Goal: Transaction & Acquisition: Register for event/course

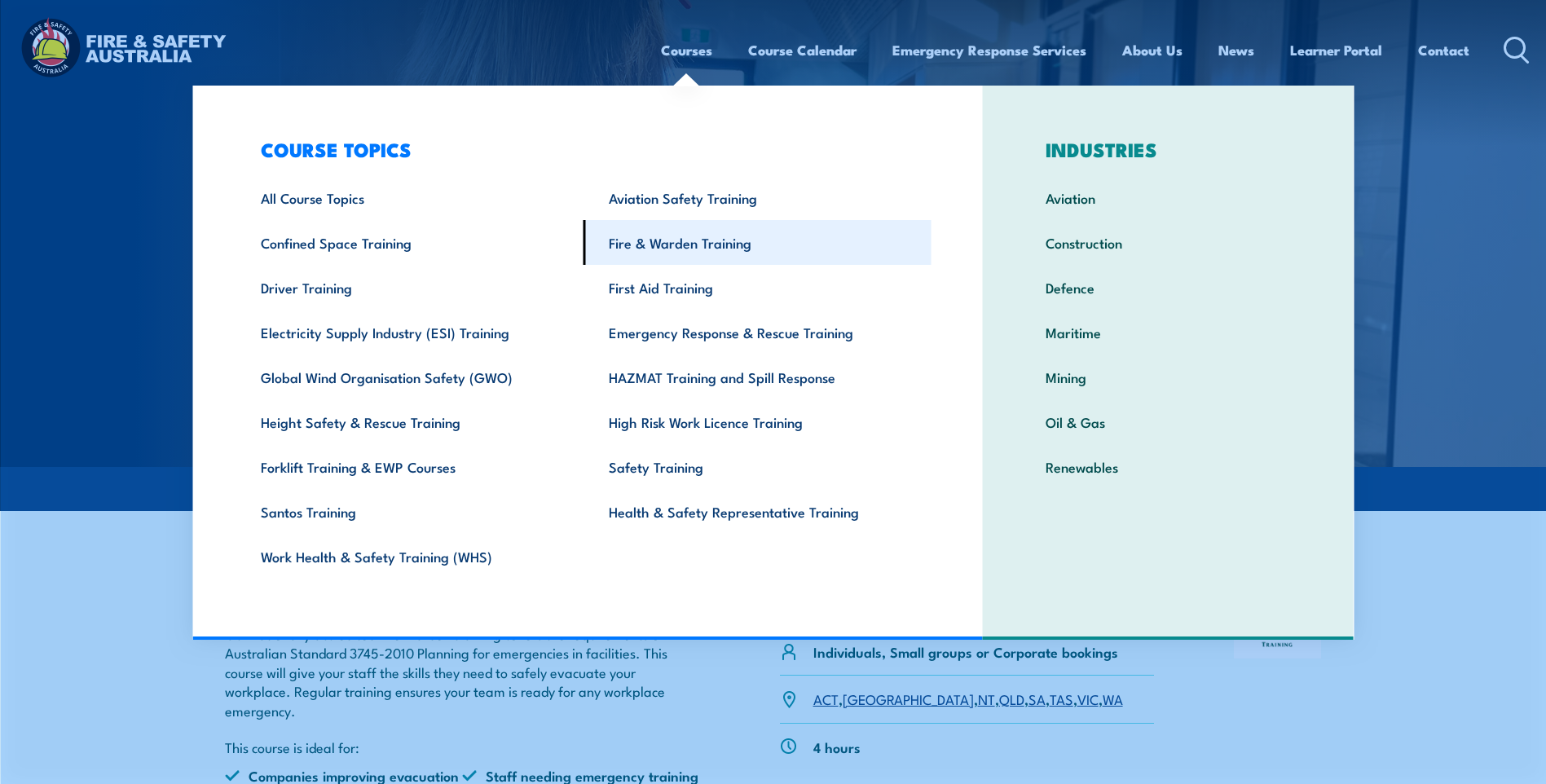
click at [682, 251] on link "Fire & Warden Training" at bounding box center [758, 242] width 348 height 45
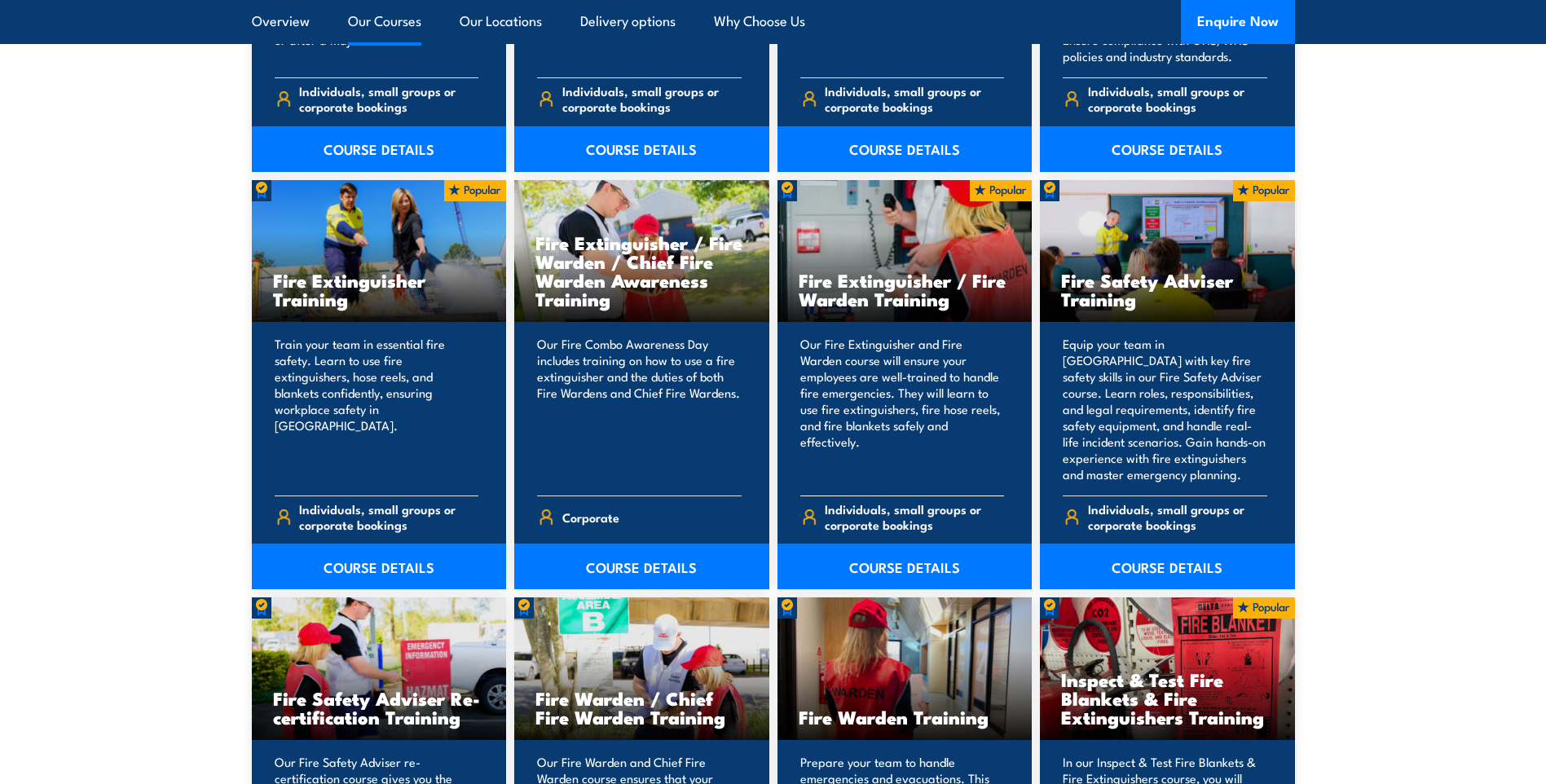
scroll to position [1629, 0]
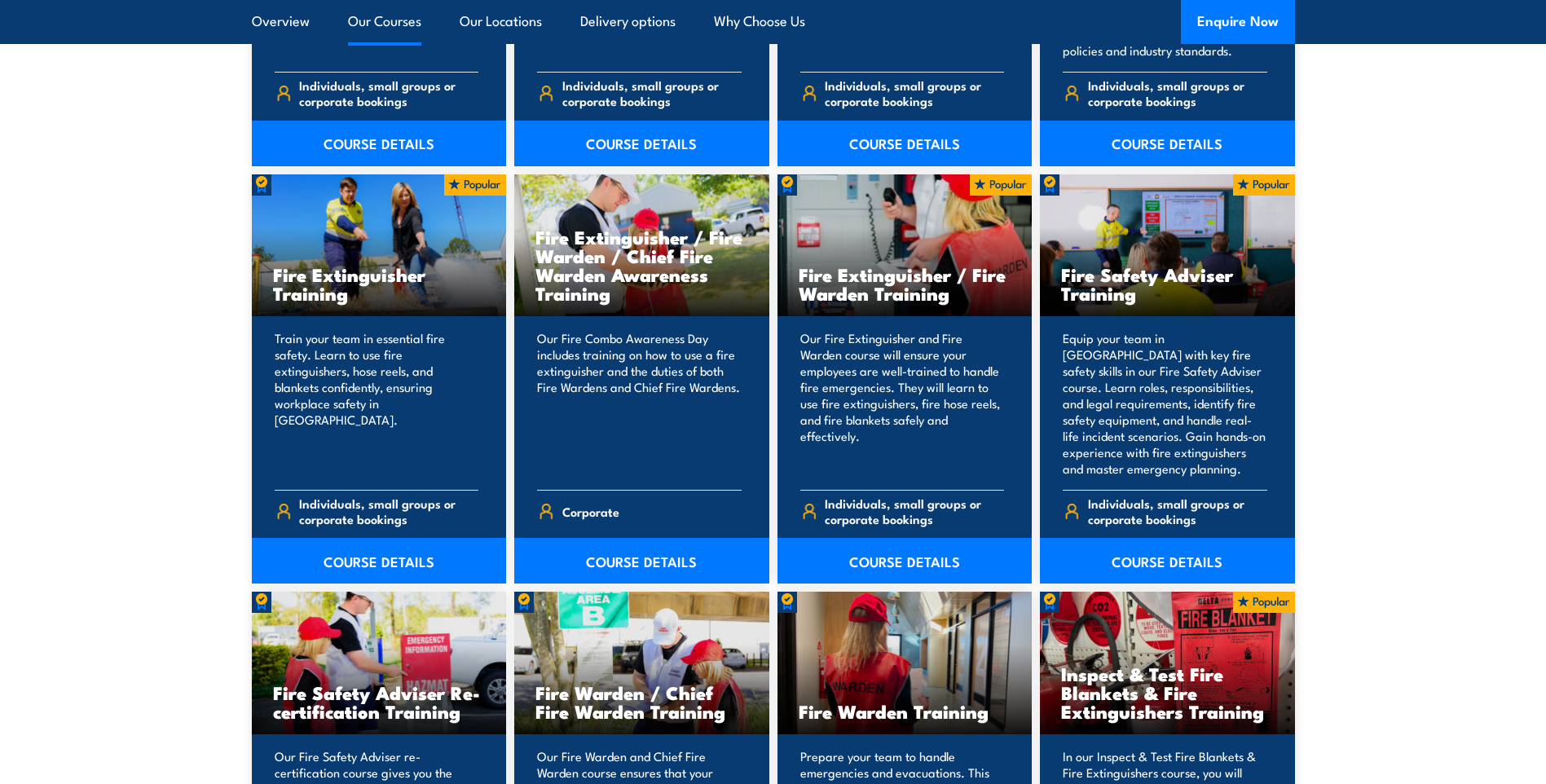
click at [929, 665] on div "Fire Warden Training" at bounding box center [904, 663] width 255 height 142
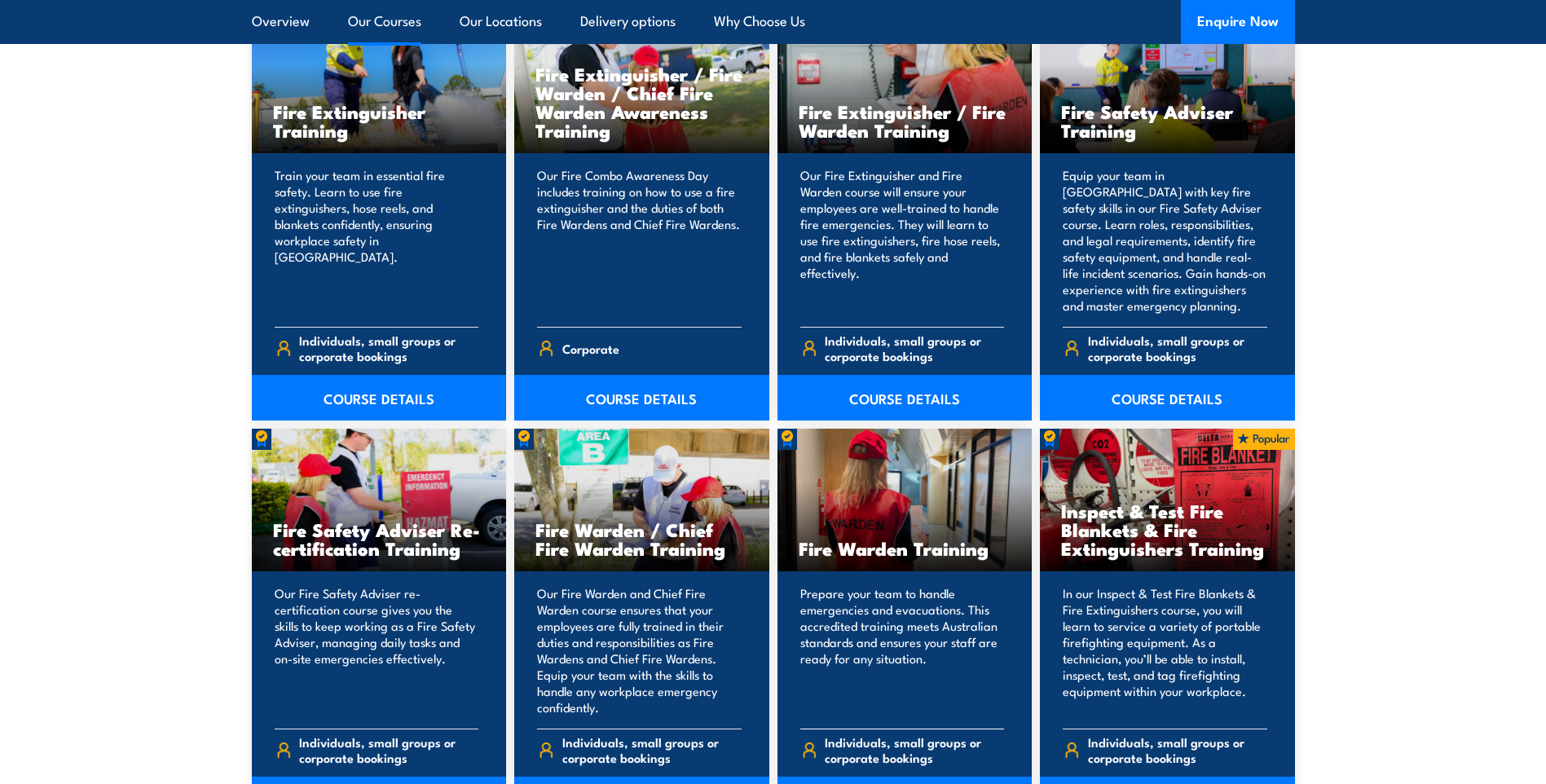
scroll to position [1874, 0]
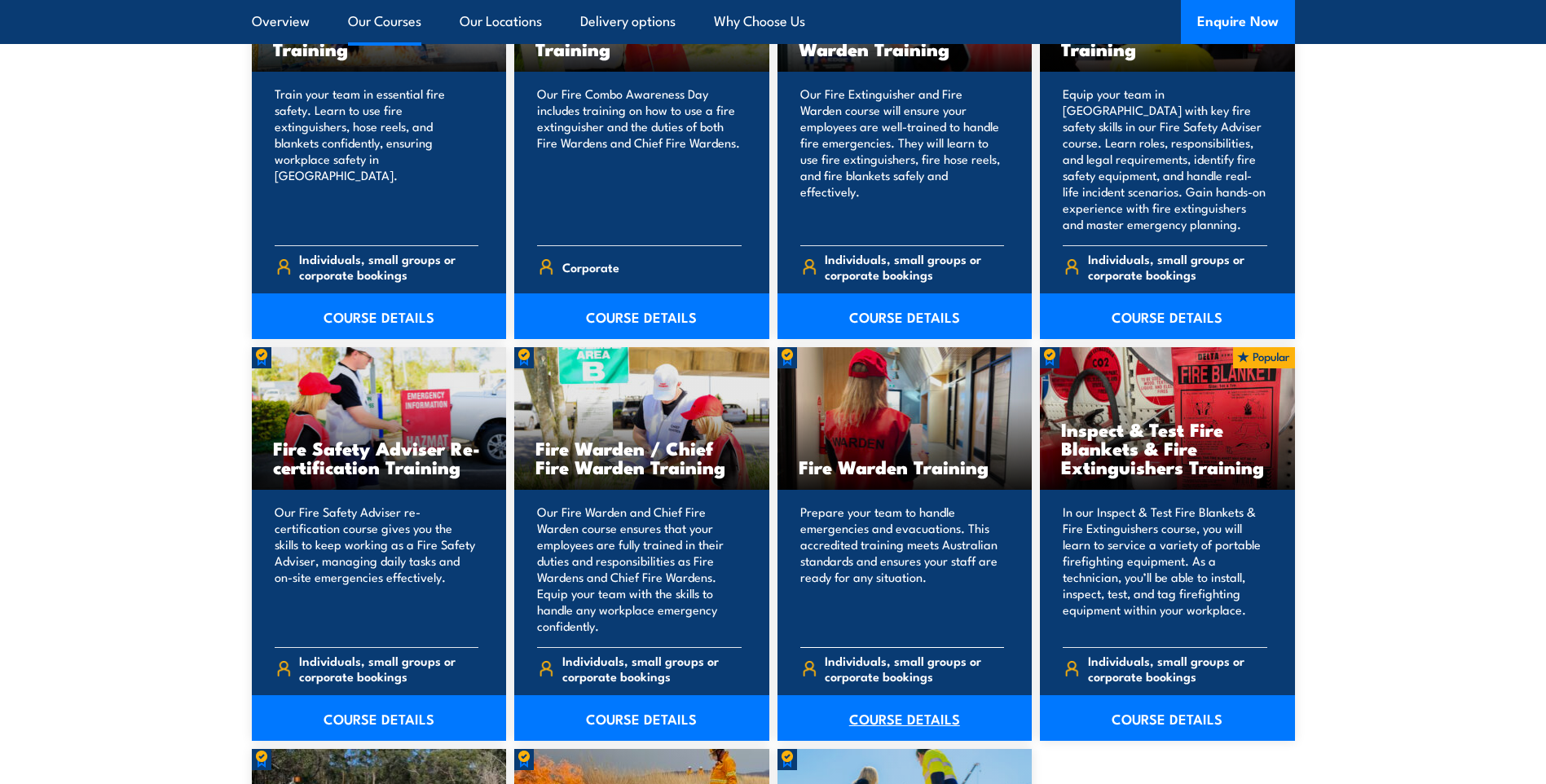
click at [870, 722] on link "COURSE DETAILS" at bounding box center [904, 717] width 255 height 45
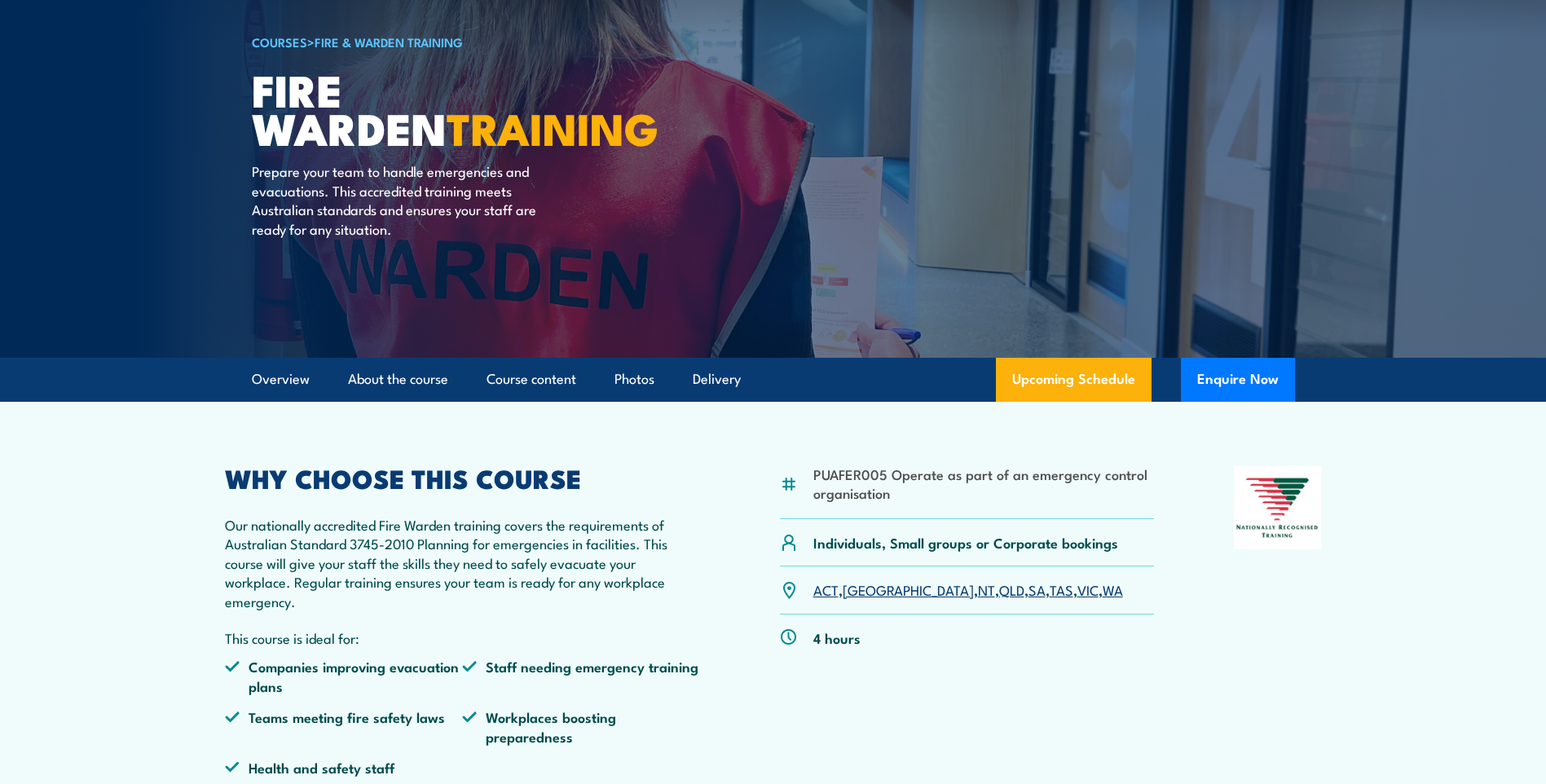
scroll to position [245, 0]
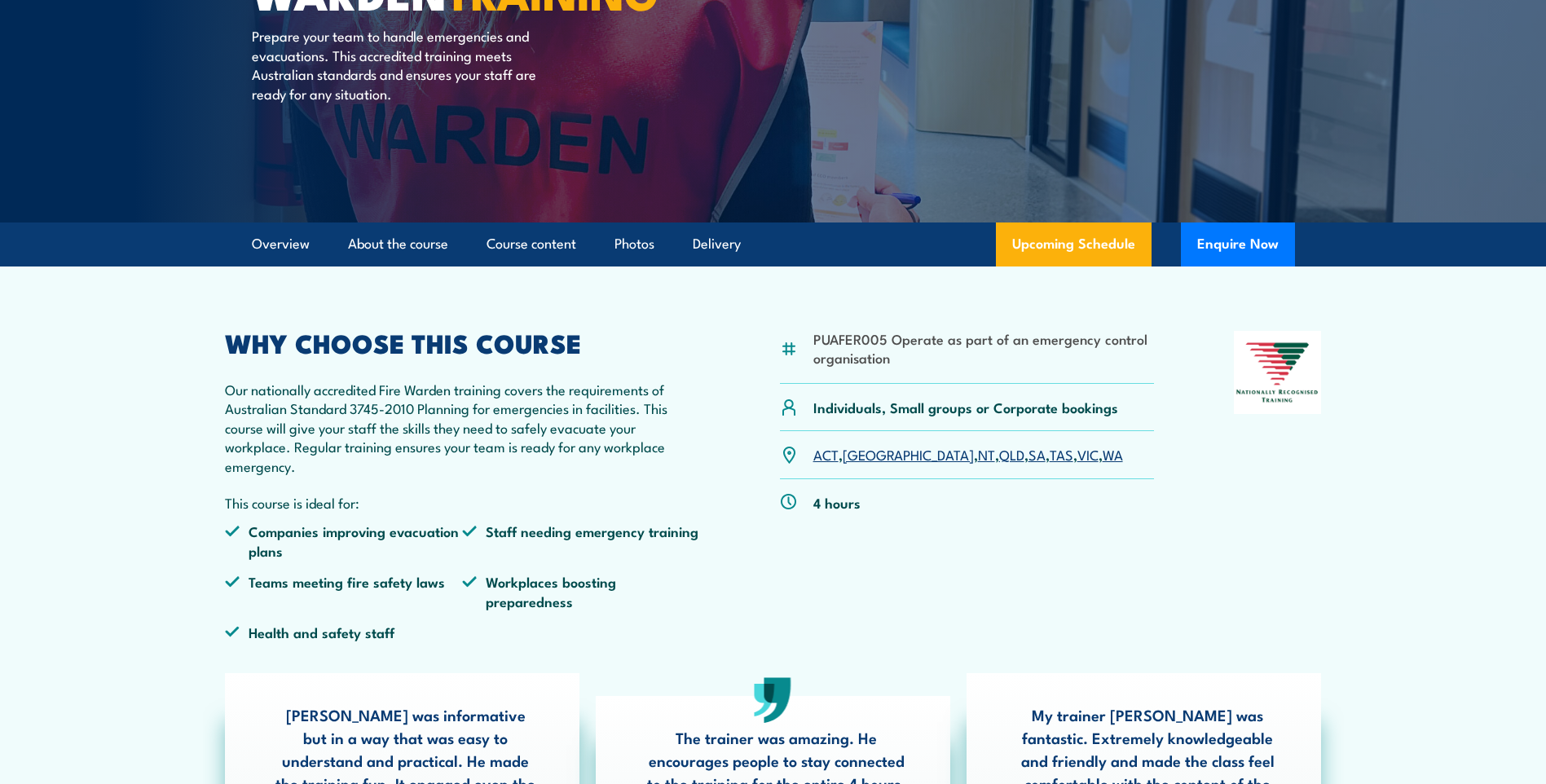
click at [1078, 458] on link "VIC" at bounding box center [1088, 454] width 21 height 20
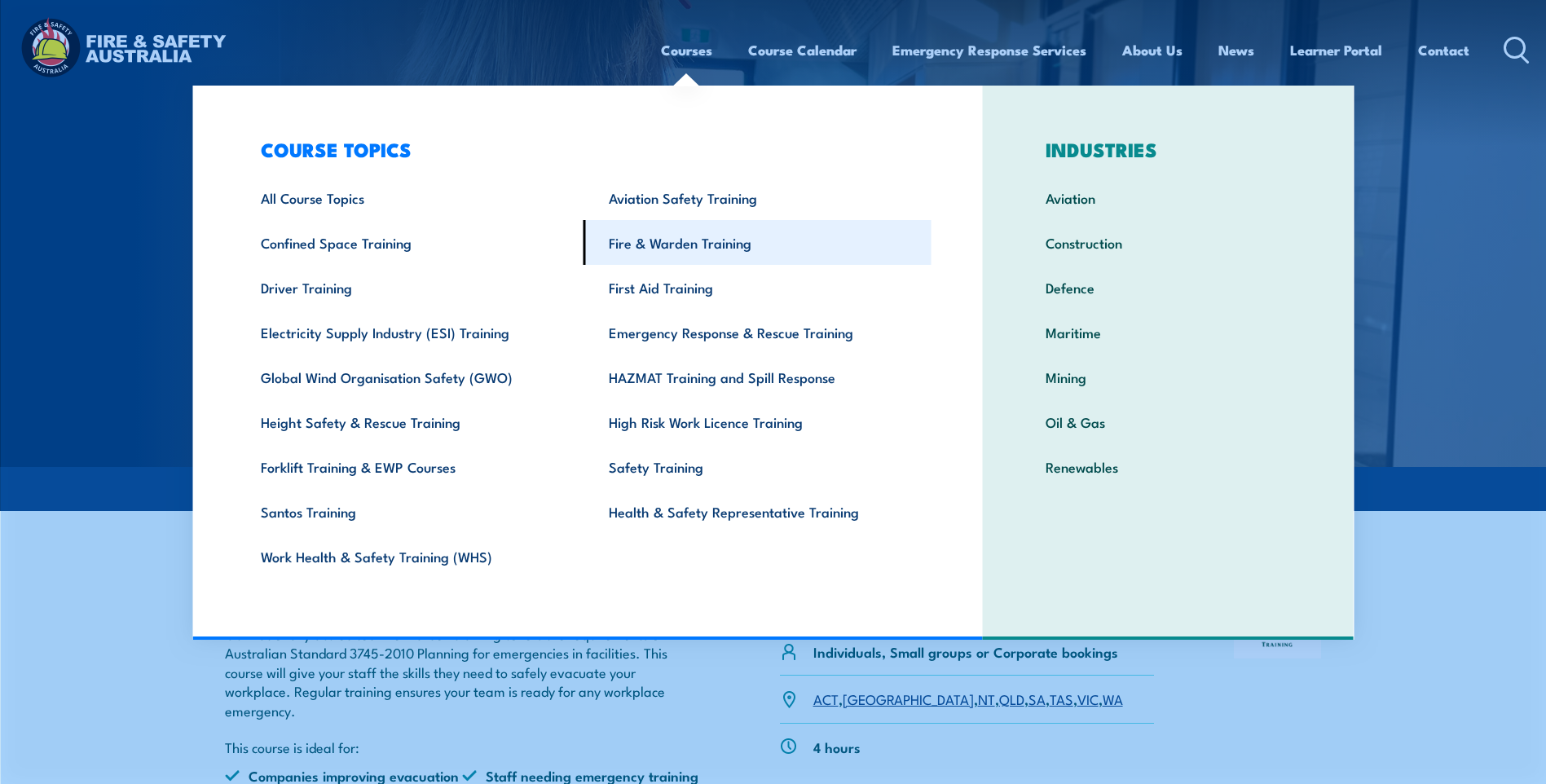
click at [694, 245] on link "Fire & Warden Training" at bounding box center [758, 242] width 348 height 45
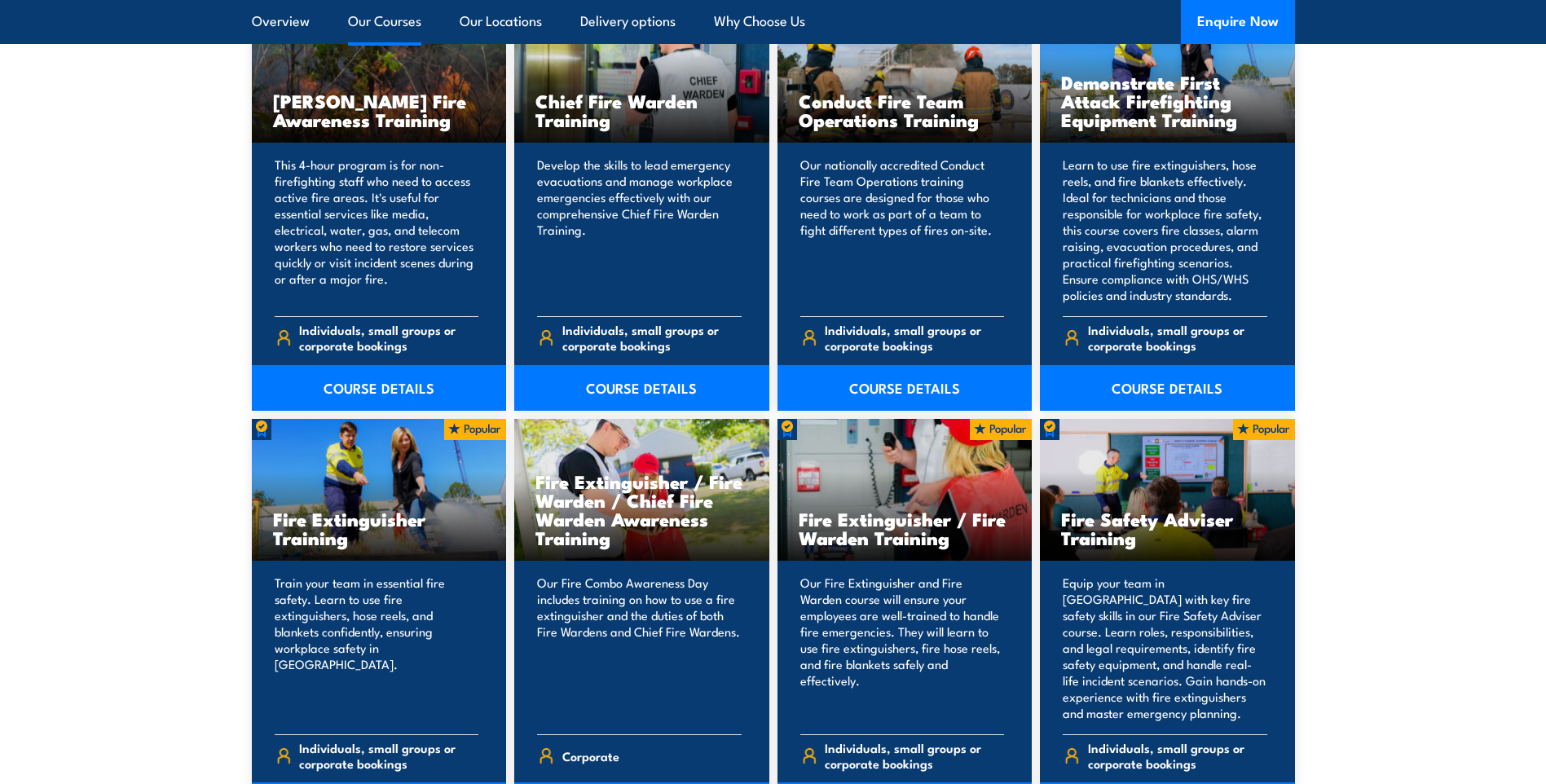
scroll to position [1466, 0]
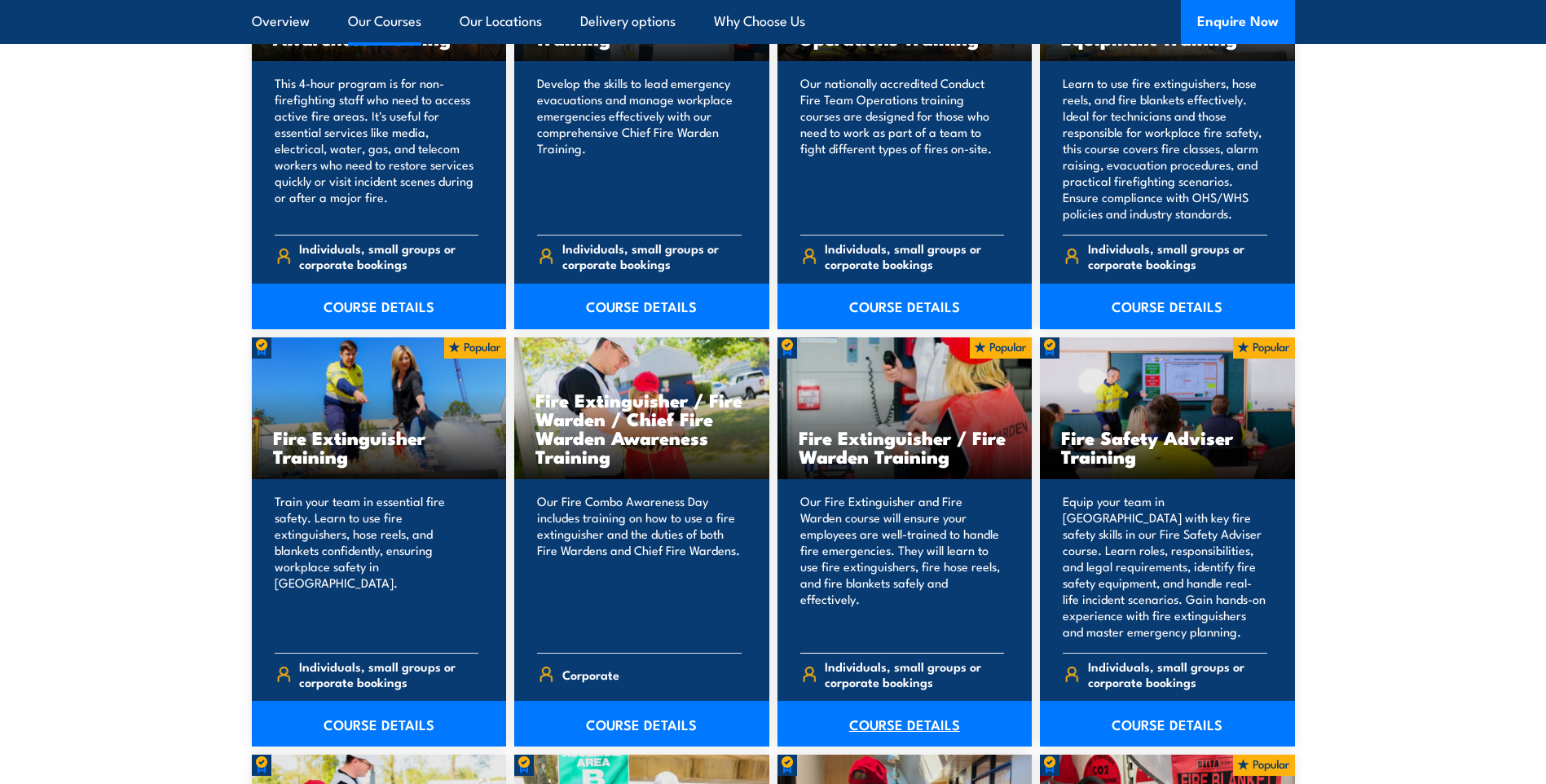
click at [899, 720] on link "COURSE DETAILS" at bounding box center [904, 723] width 255 height 45
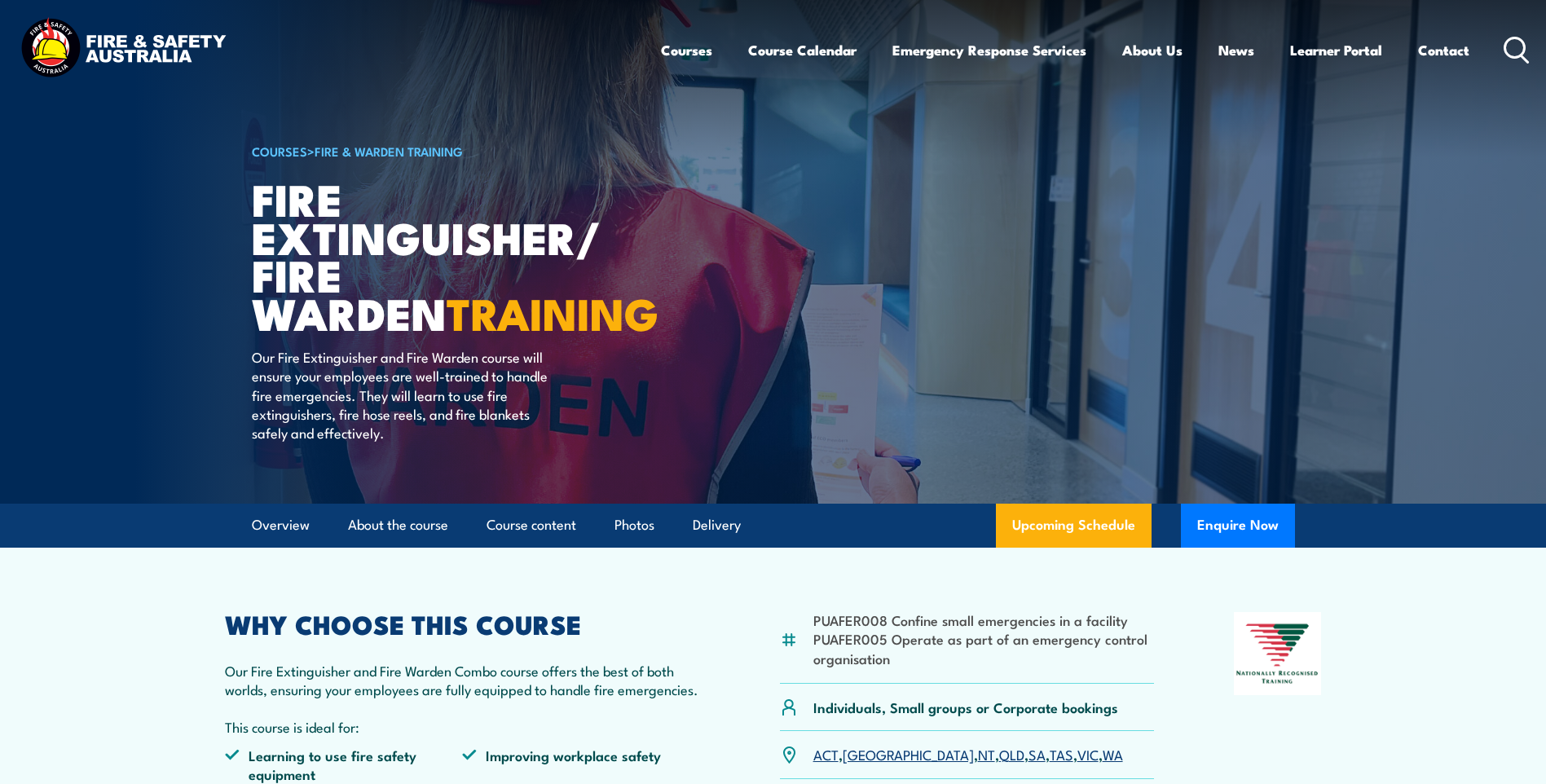
click at [1078, 758] on link "VIC" at bounding box center [1088, 753] width 21 height 20
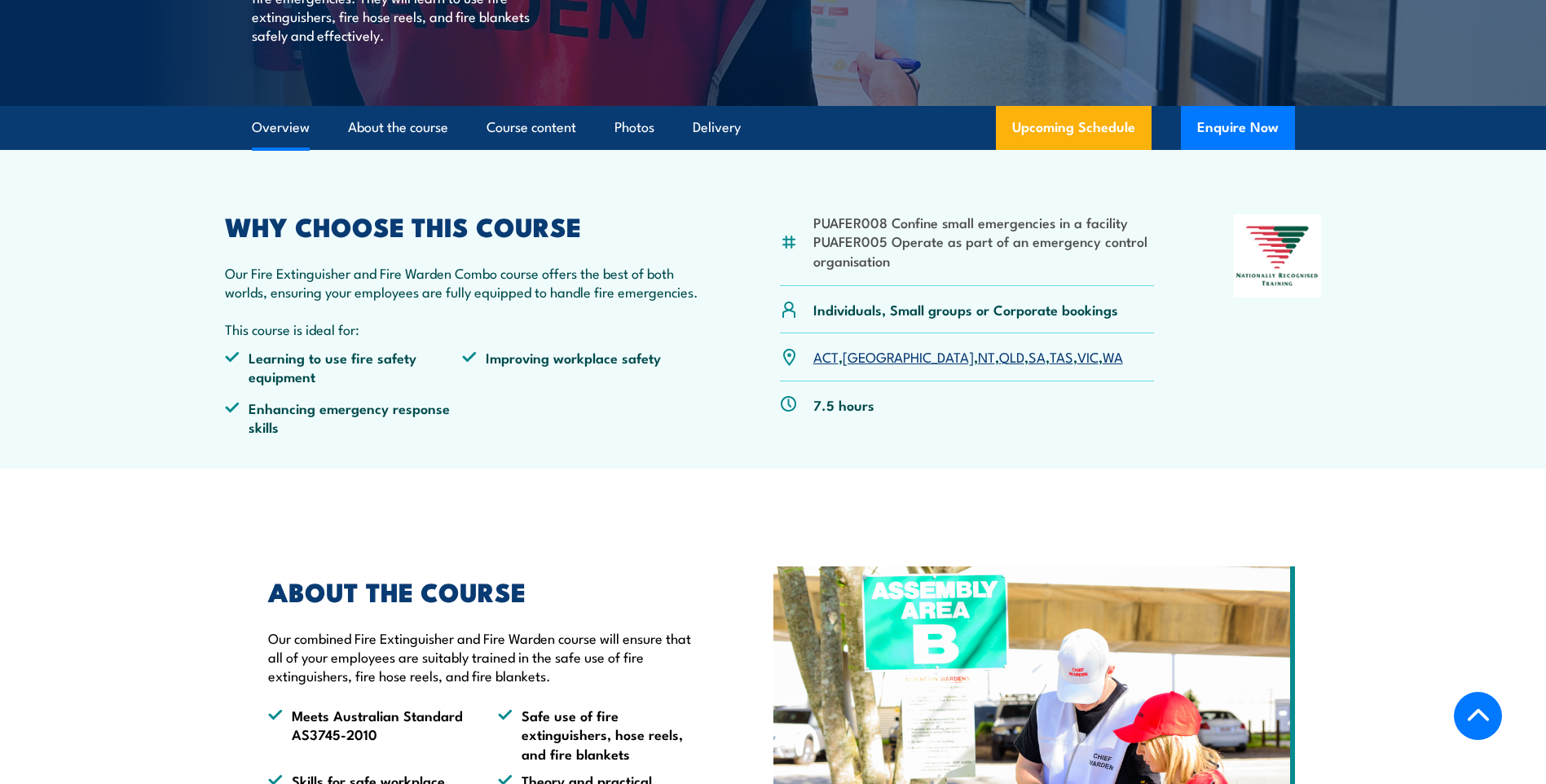
scroll to position [394, 0]
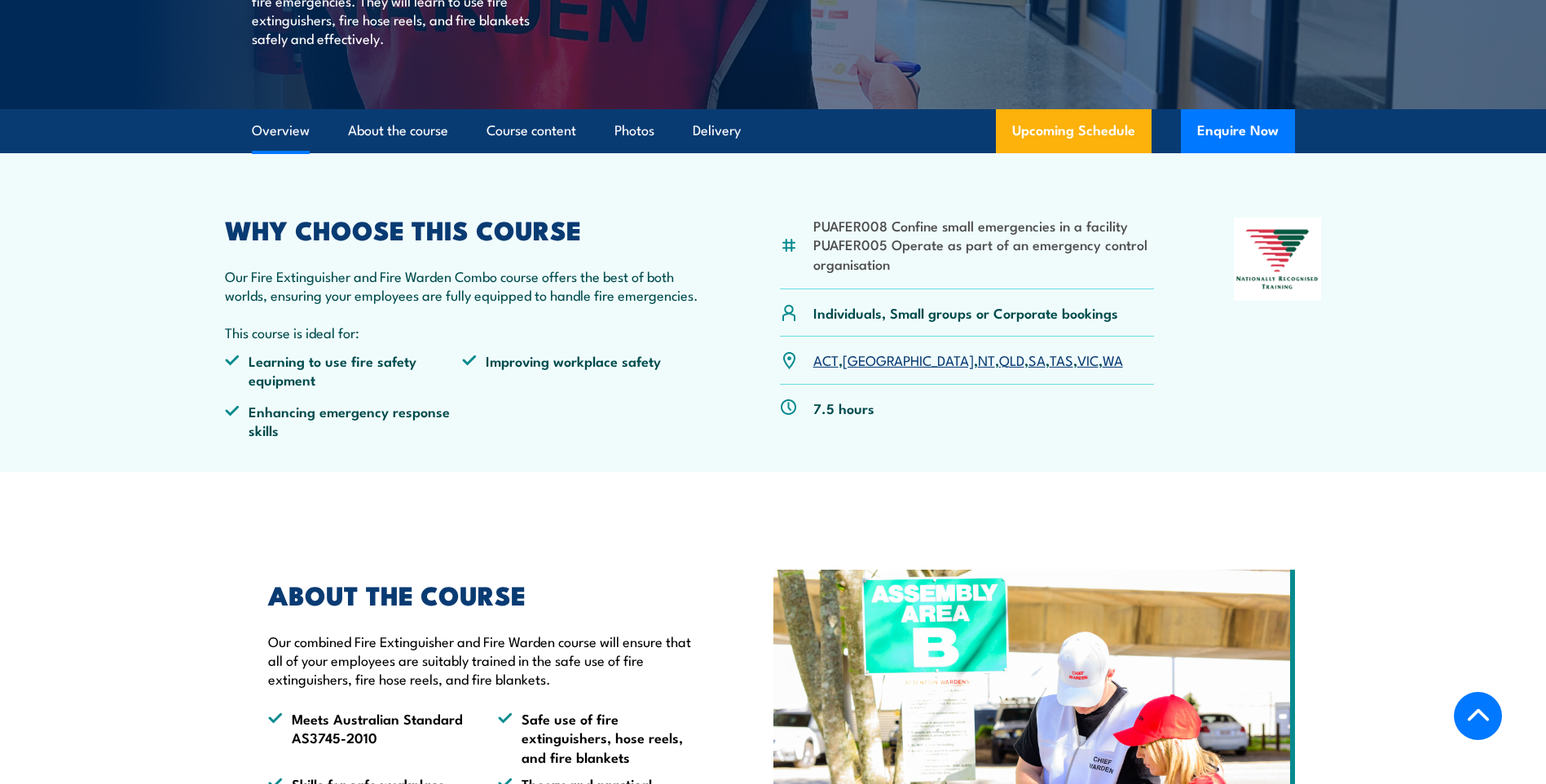
drag, startPoint x: 1003, startPoint y: 357, endPoint x: 1009, endPoint y: 367, distance: 11.7
click at [1078, 357] on link "VIC" at bounding box center [1088, 359] width 21 height 20
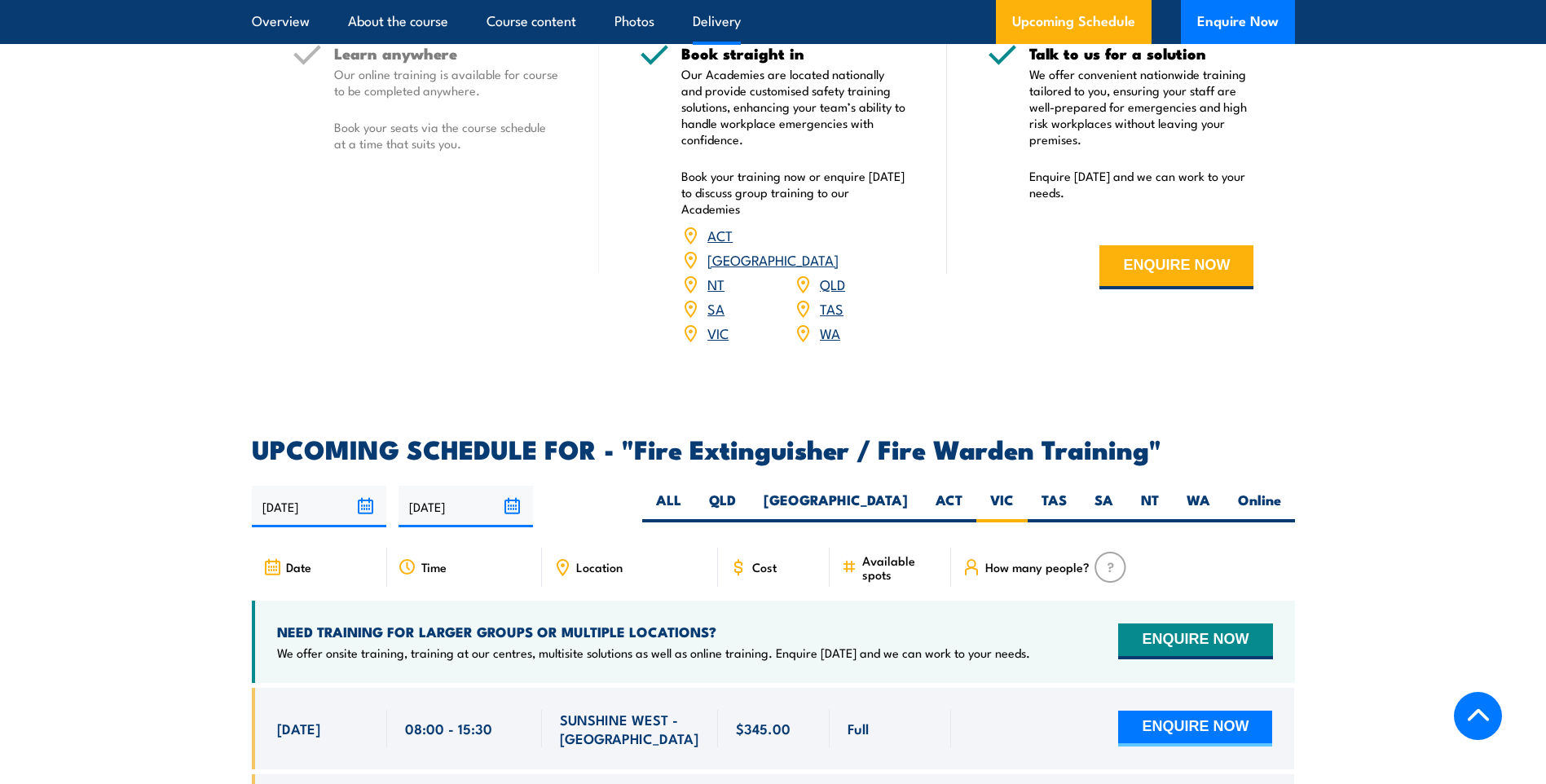
scroll to position [1943, 0]
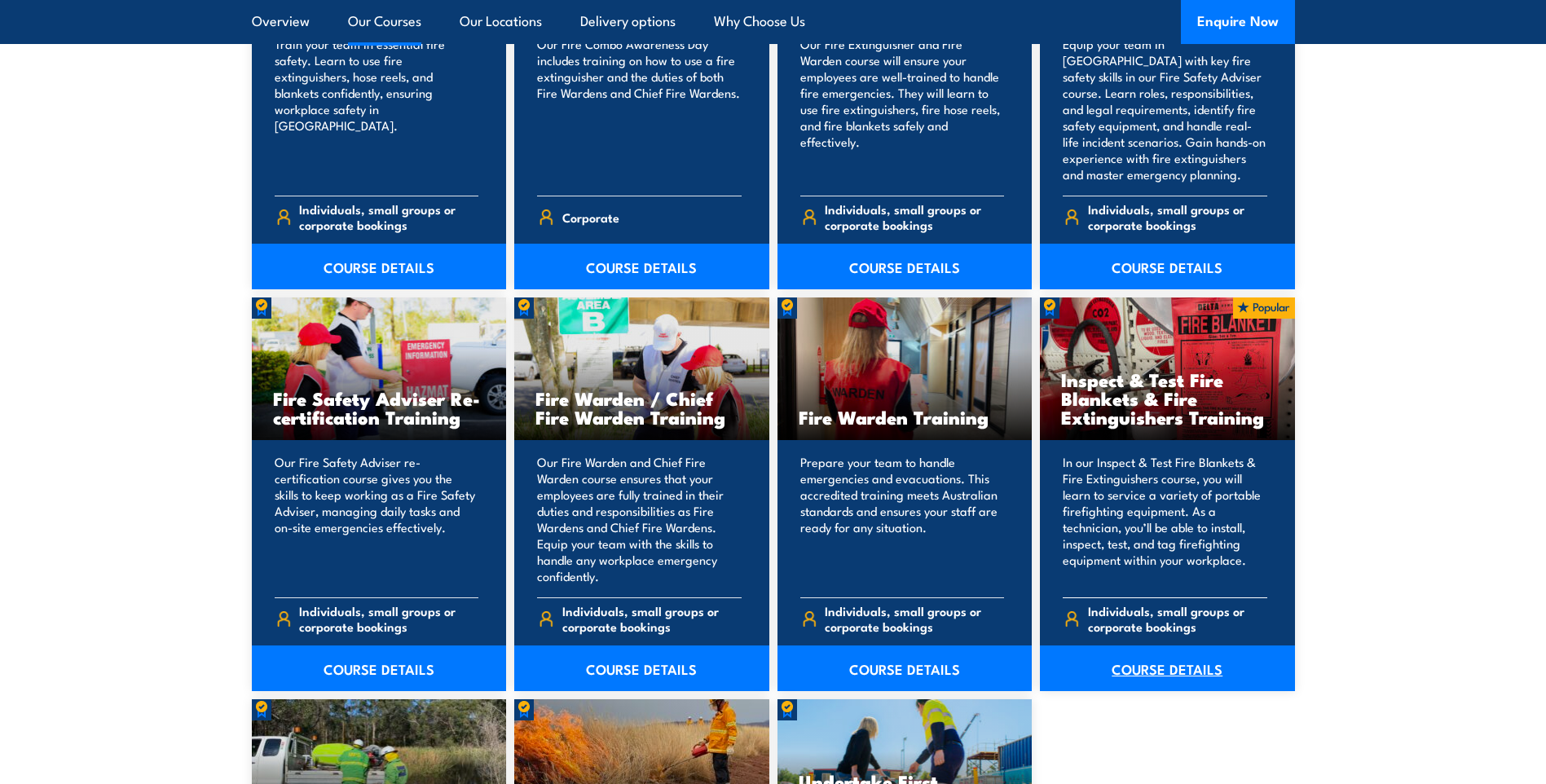
scroll to position [1956, 0]
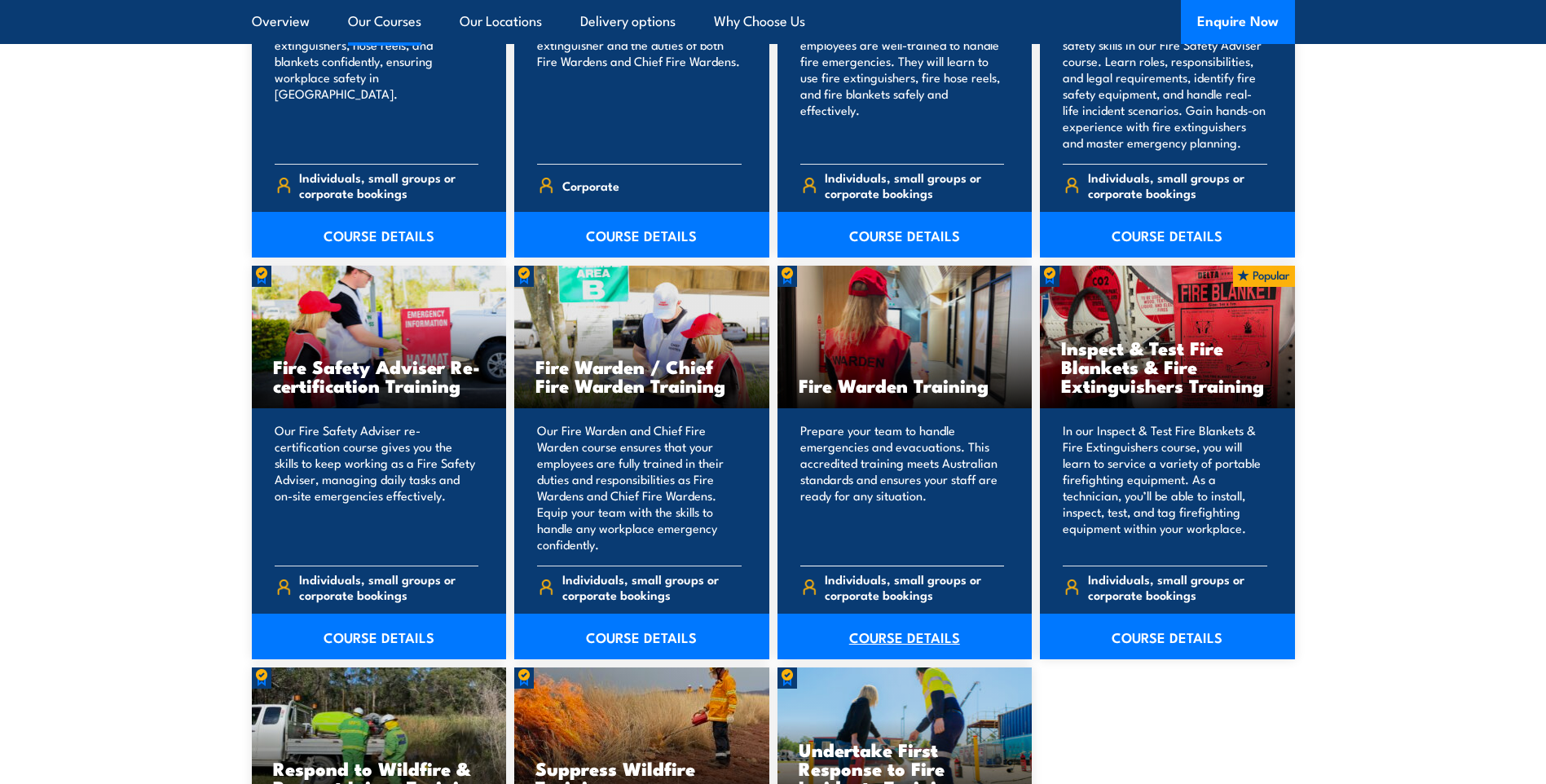
click at [876, 637] on link "COURSE DETAILS" at bounding box center [904, 636] width 255 height 45
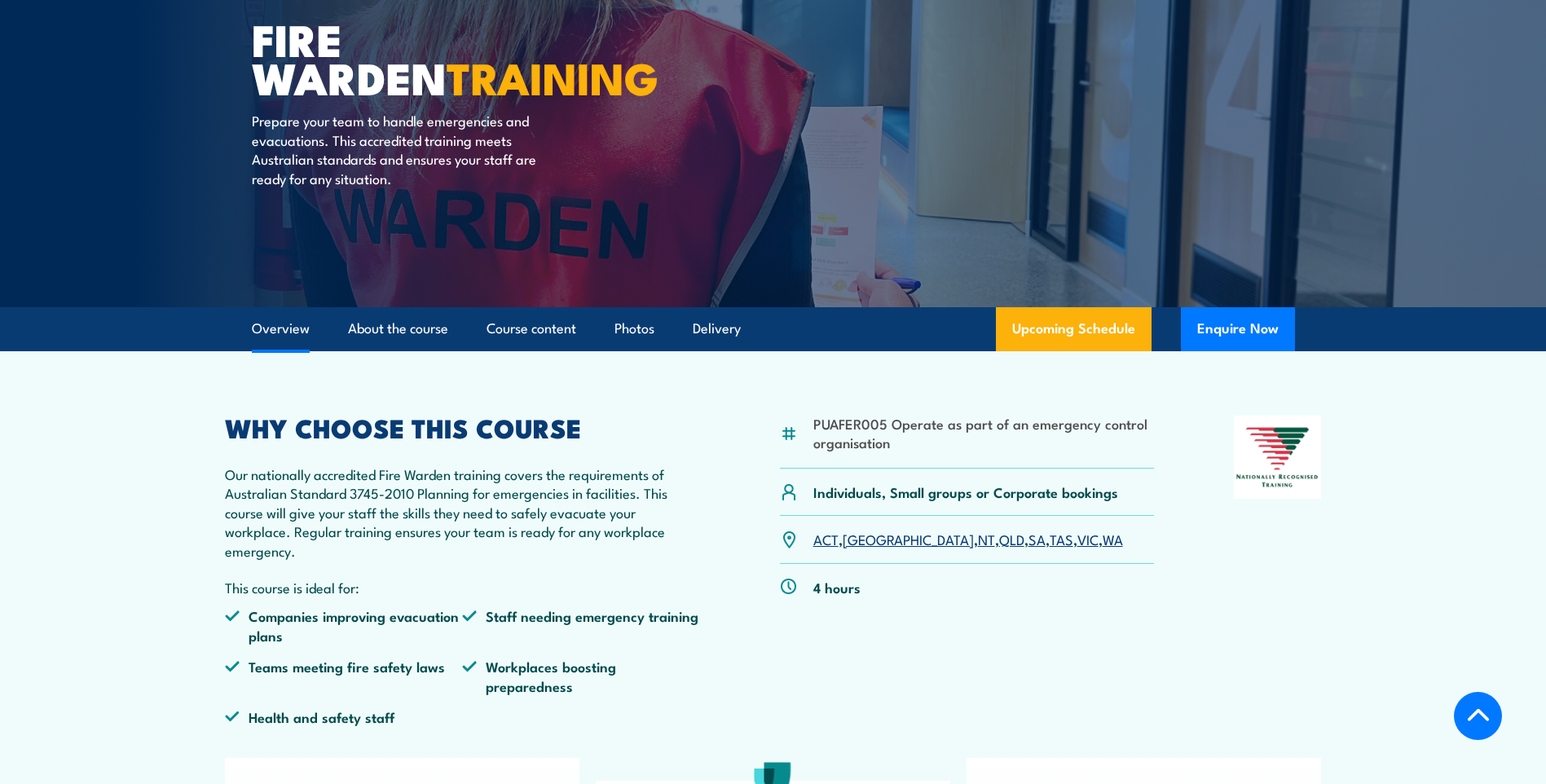
scroll to position [408, 0]
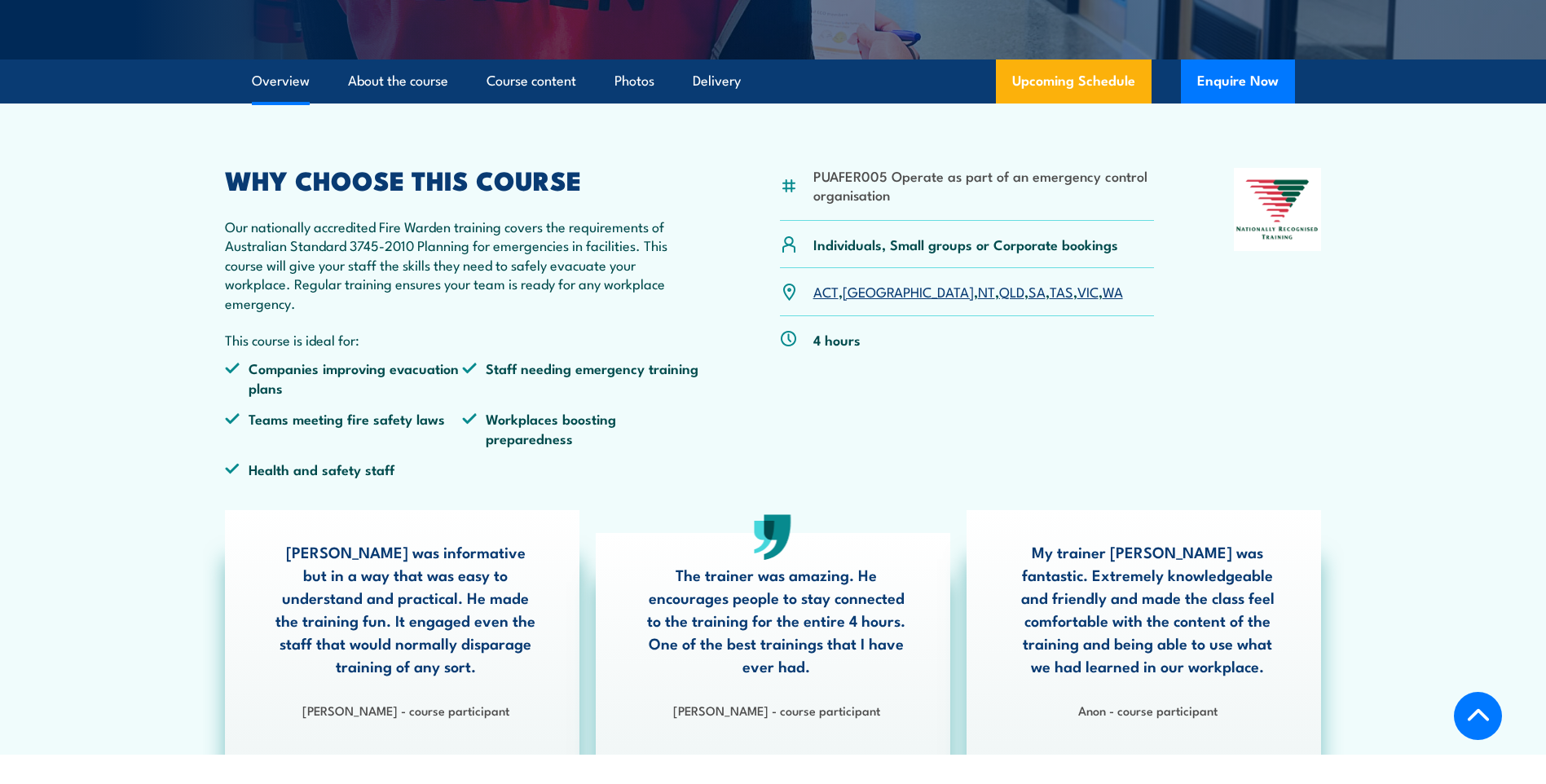
drag, startPoint x: 1008, startPoint y: 294, endPoint x: 1011, endPoint y: 307, distance: 13.3
click at [1078, 294] on link "VIC" at bounding box center [1088, 291] width 21 height 20
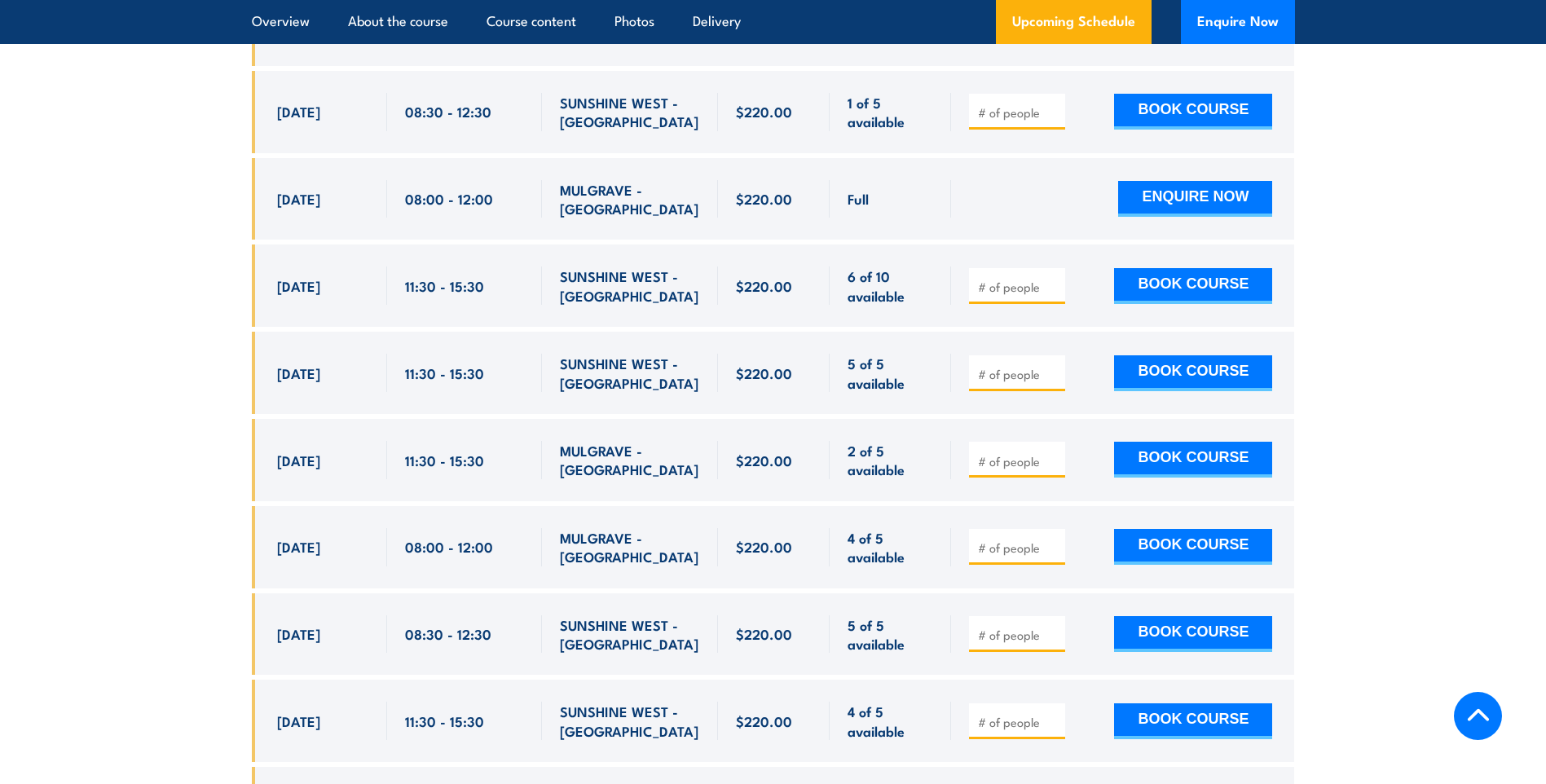
scroll to position [3846, 0]
click at [1179, 615] on button "BOOK COURSE" at bounding box center [1193, 633] width 158 height 36
type input "1"
click at [1052, 626] on input "1" at bounding box center [1019, 634] width 82 height 16
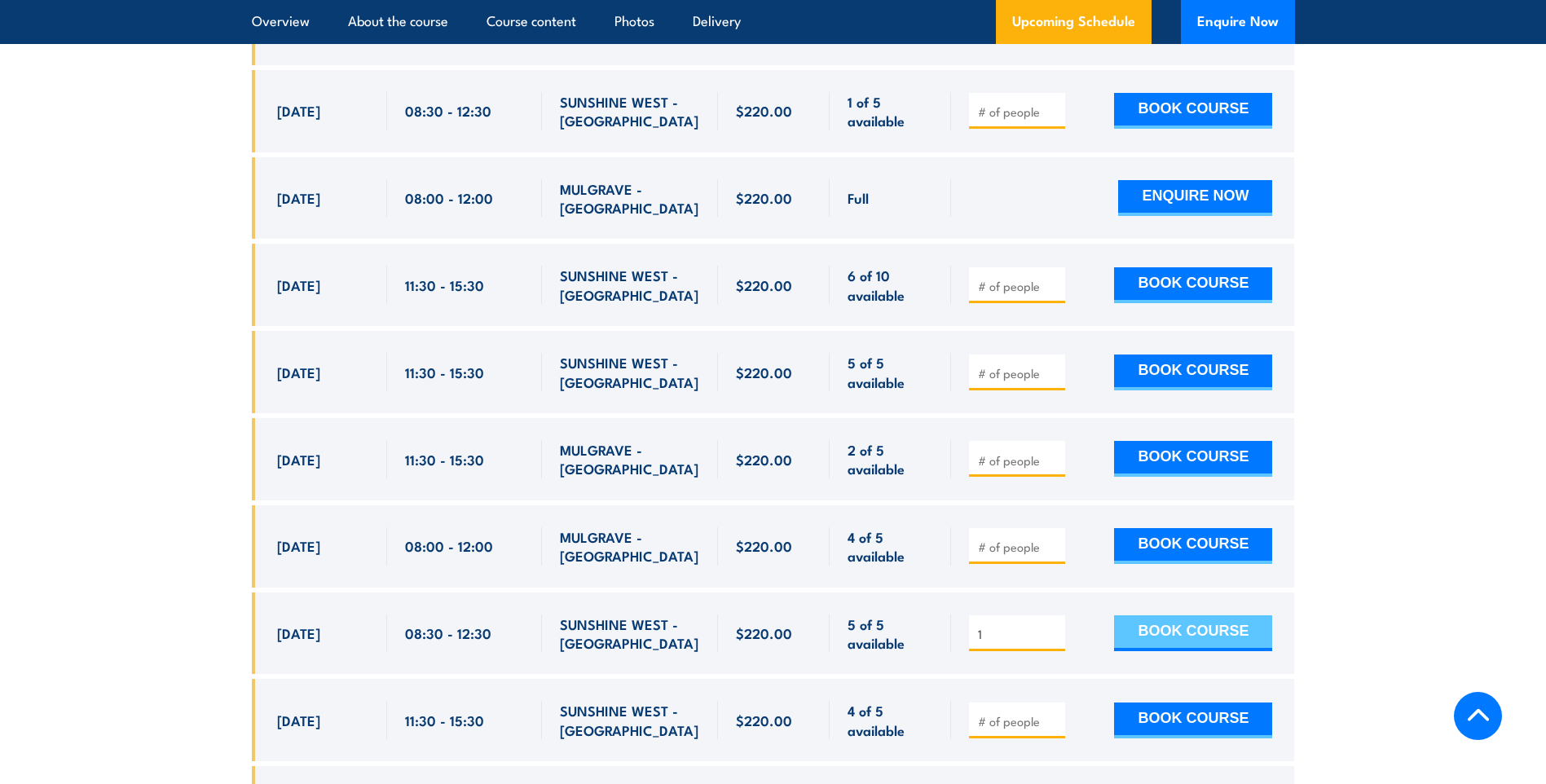
click at [1148, 615] on button "BOOK COURSE" at bounding box center [1193, 633] width 158 height 36
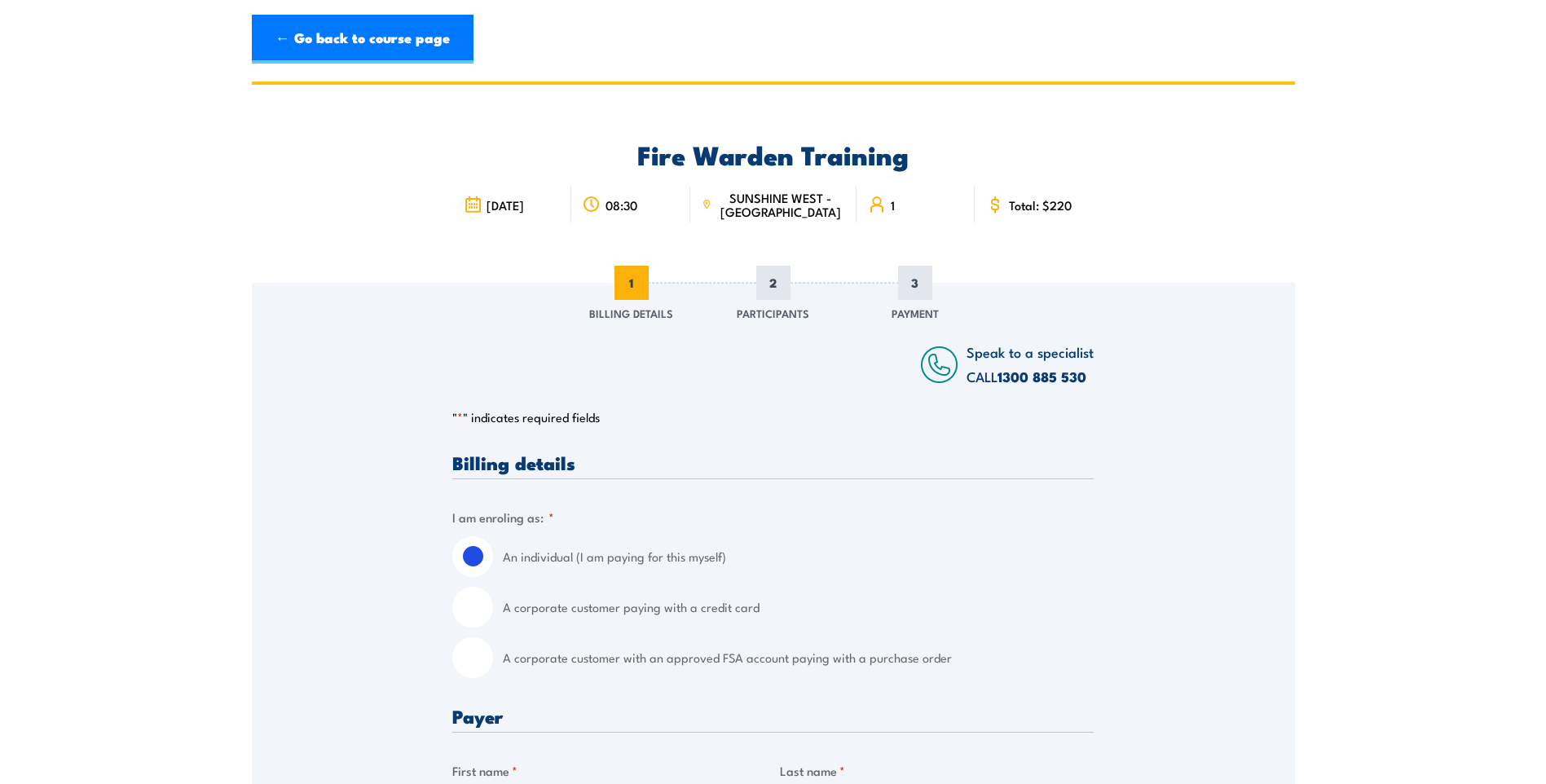
click at [483, 608] on input "A corporate customer paying with a credit card" at bounding box center [473, 607] width 41 height 41
radio input "true"
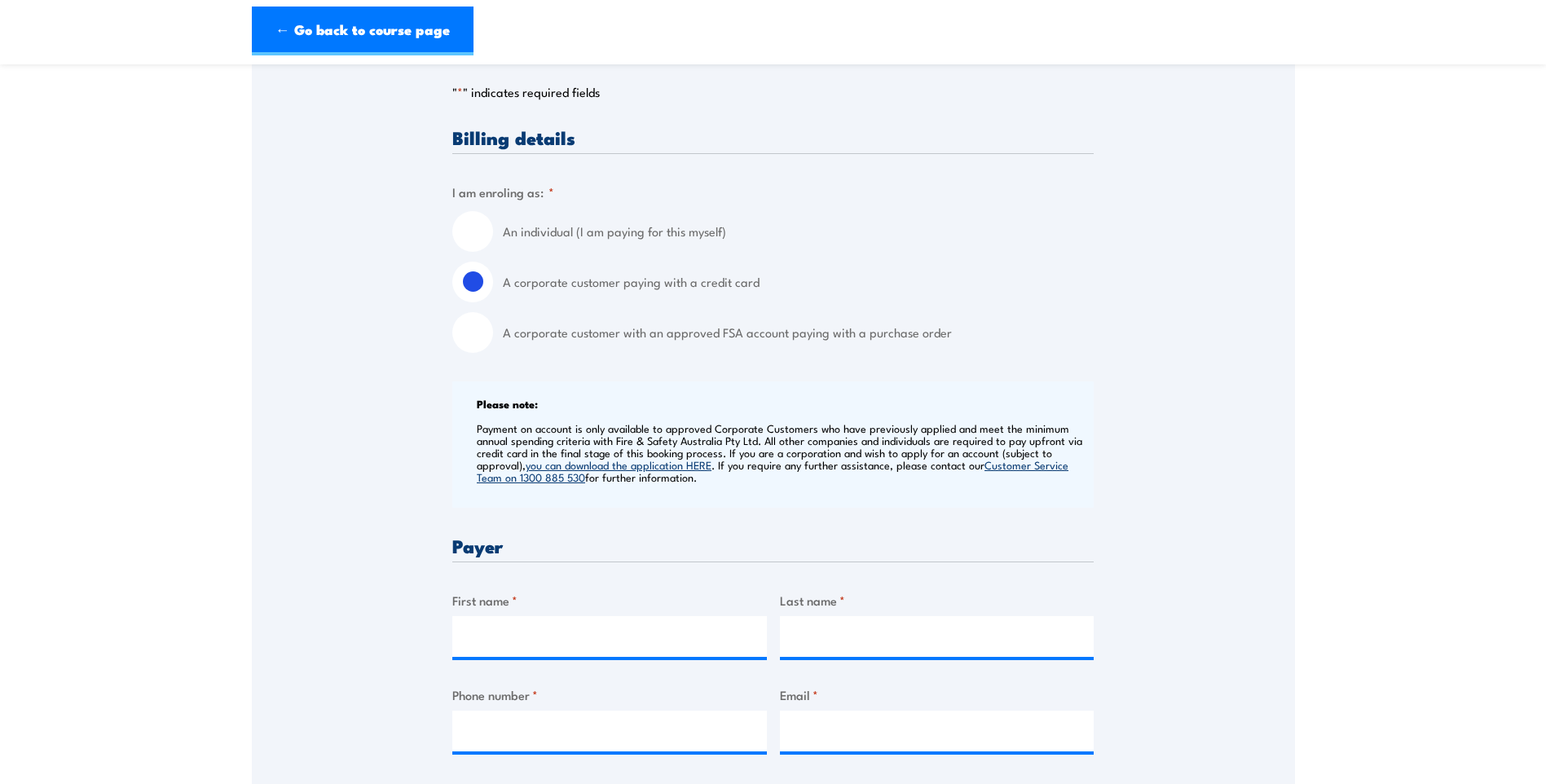
scroll to position [326, 0]
click at [550, 642] on input "First name *" at bounding box center [609, 636] width 315 height 41
type input "Carolyn"
type input "Callanan"
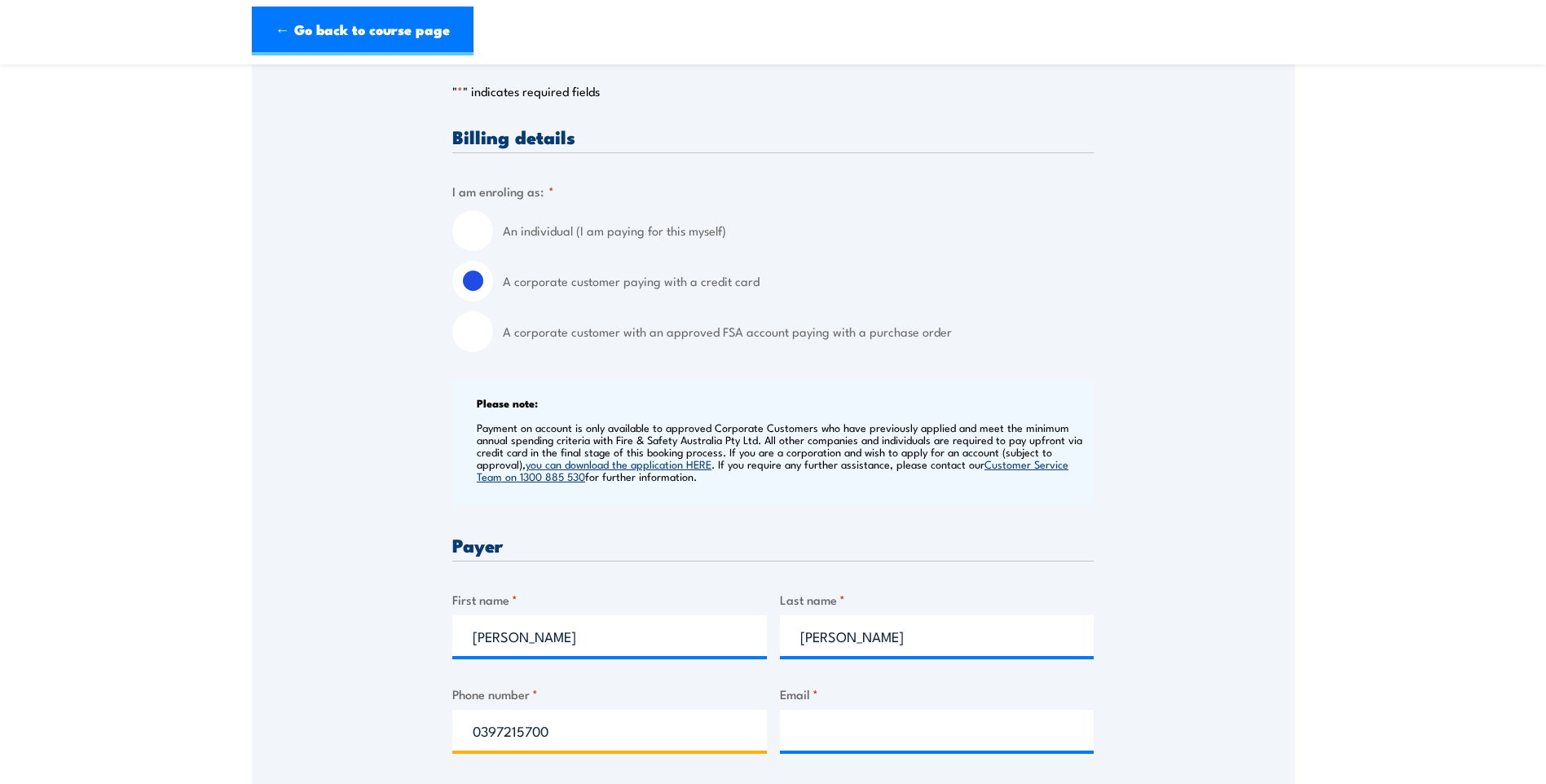
type input "0397215700"
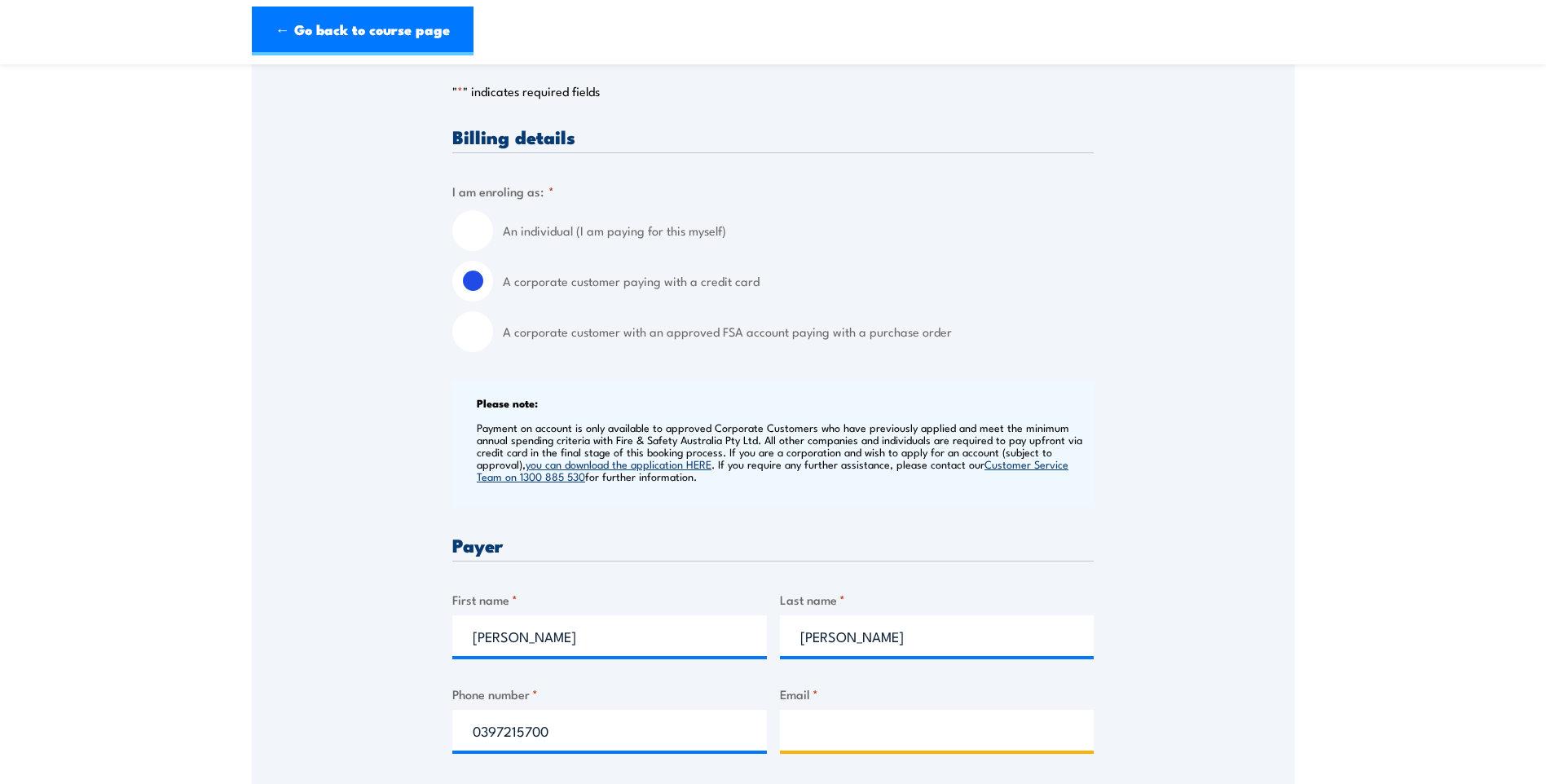
click at [893, 737] on input "Email *" at bounding box center [937, 730] width 315 height 41
type input "carolyn@allboard.com.au"
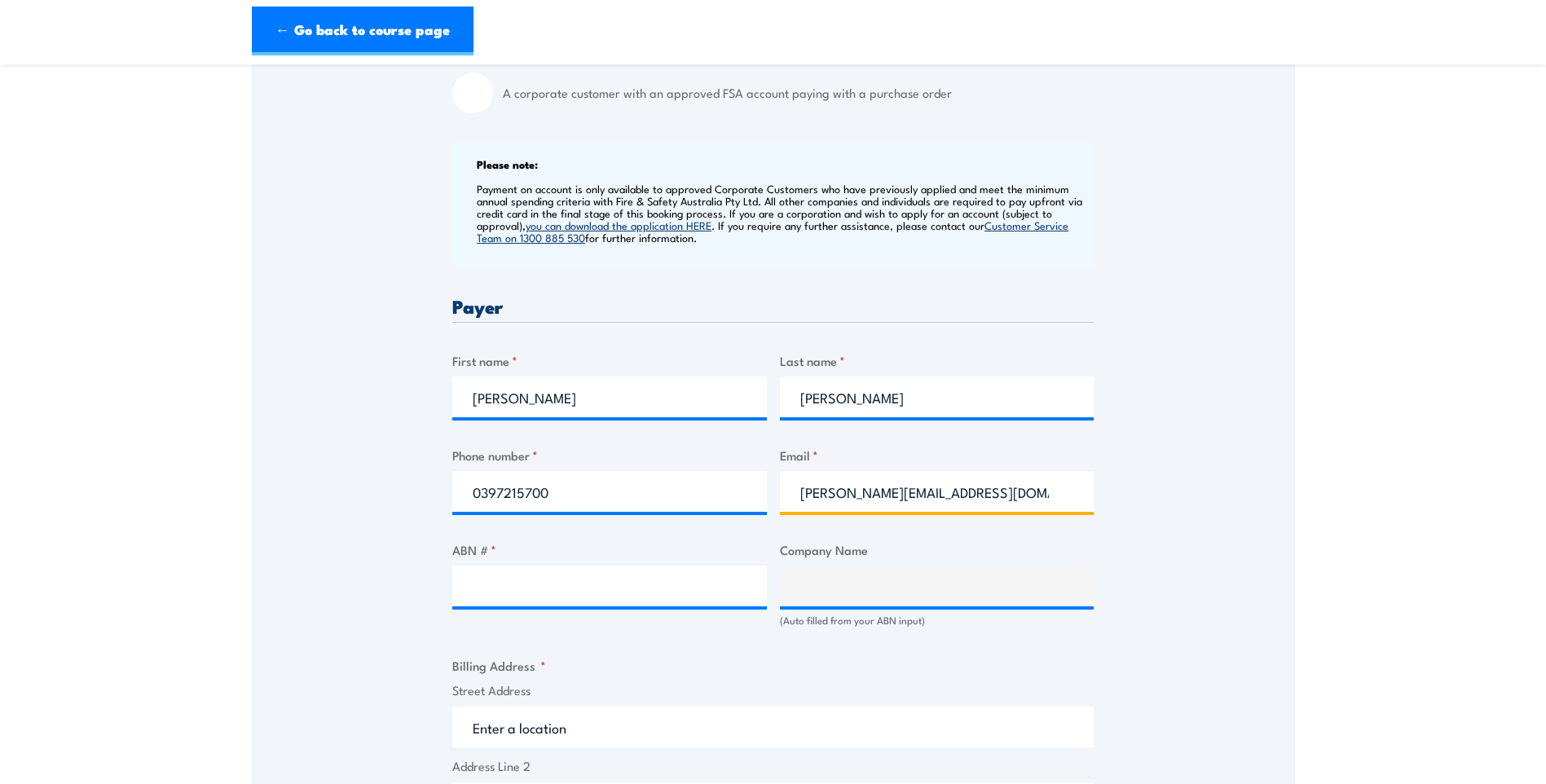
scroll to position [571, 0]
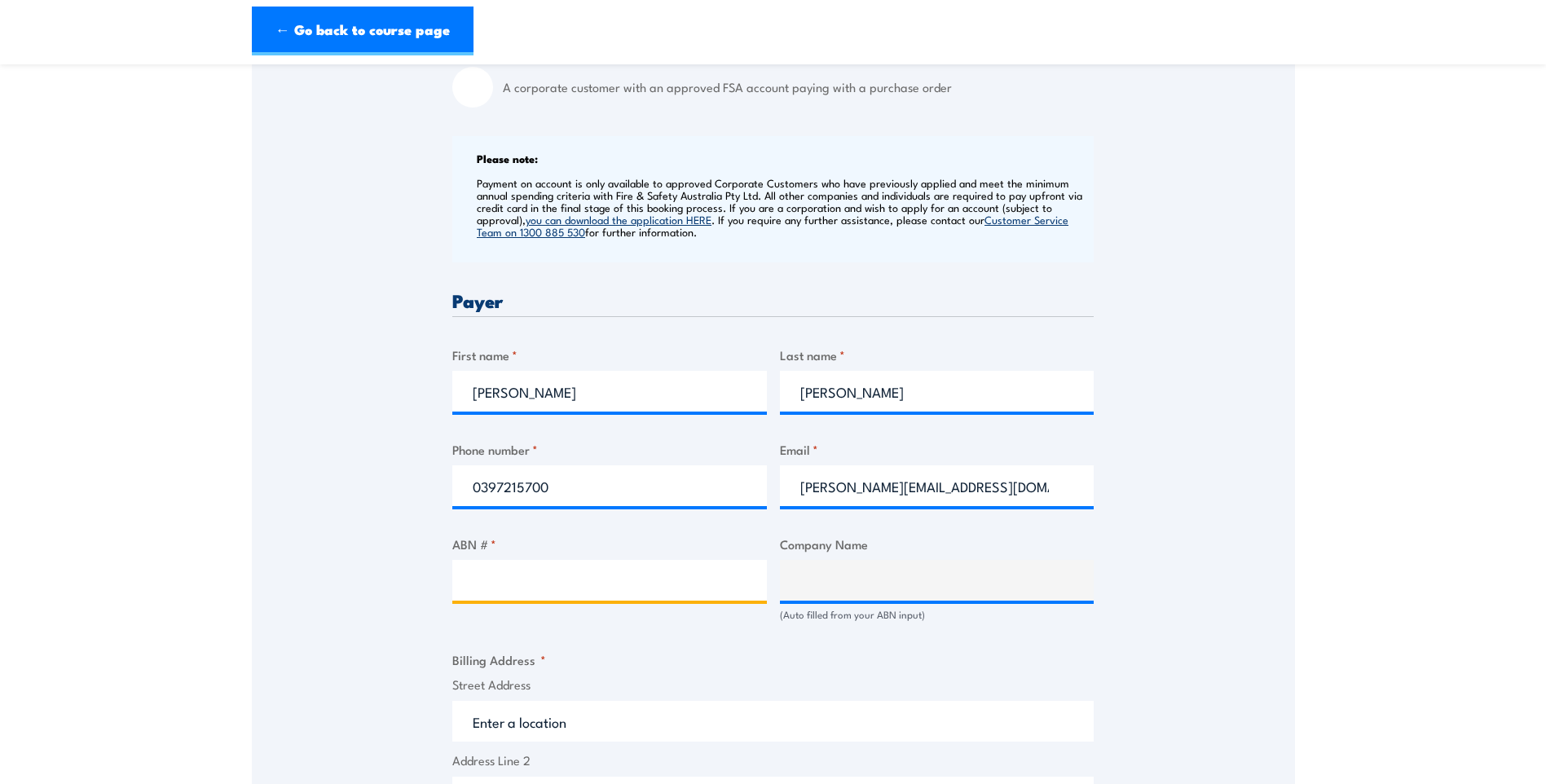
click at [501, 583] on input "ABN # *" at bounding box center [609, 580] width 315 height 41
type input "30007340098"
type input "ALLBOARD DISTRIBUTORS PTY. LTD."
type input "30007340098"
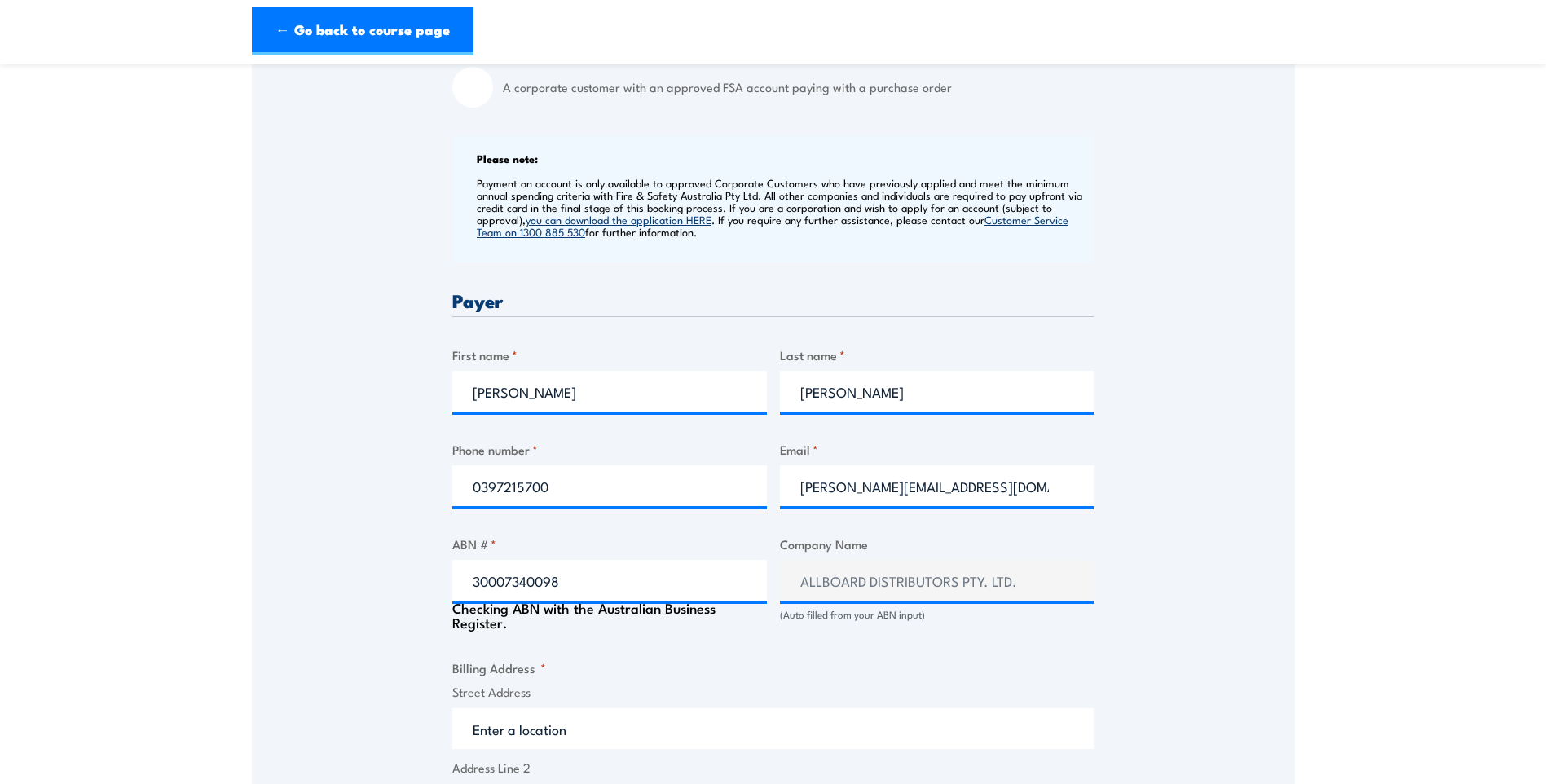
click at [774, 651] on div "Billing details I am enroling as: * An individual (I am paying for this myself)…" at bounding box center [773, 645] width 642 height 1525
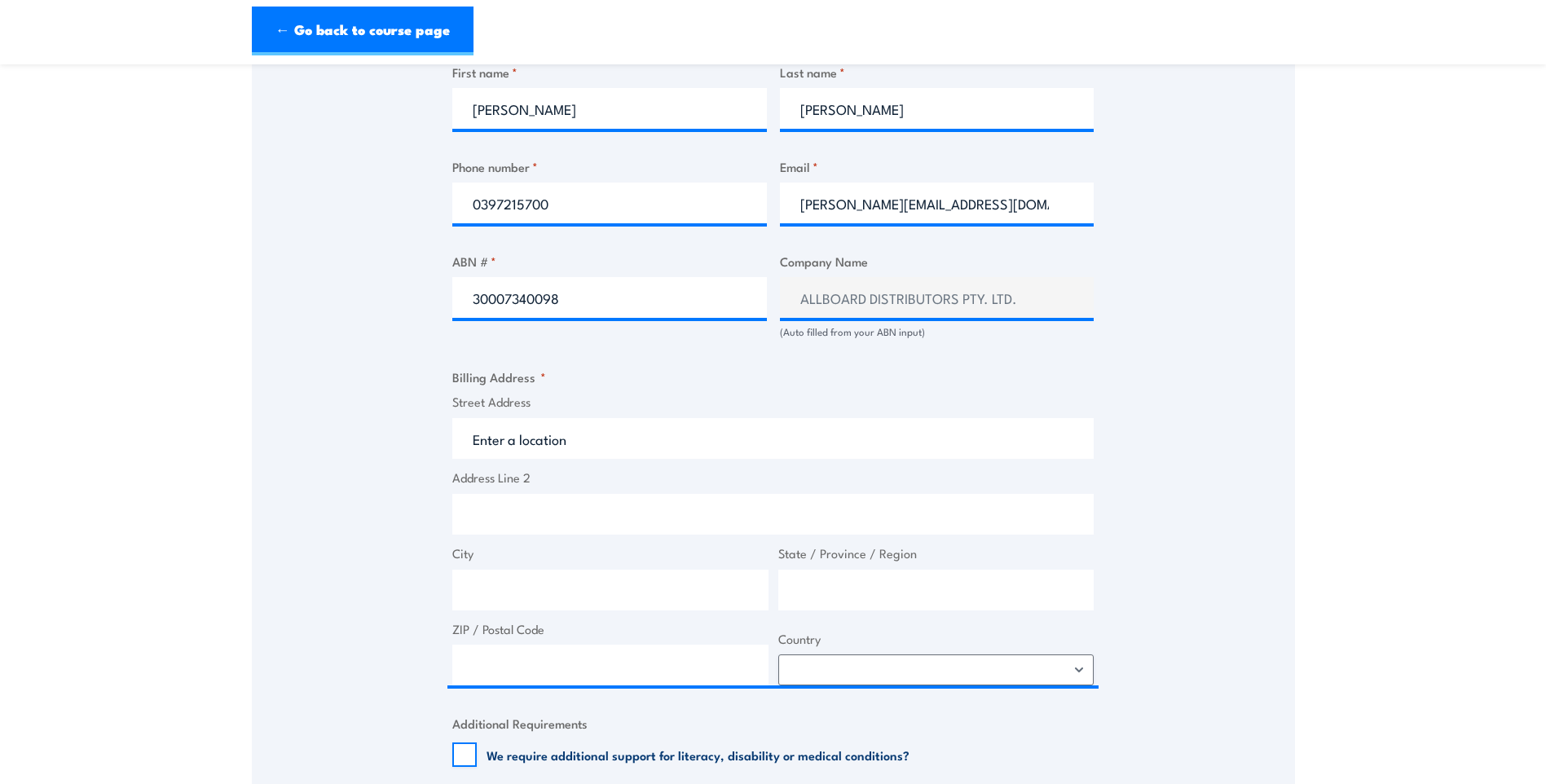
scroll to position [897, 0]
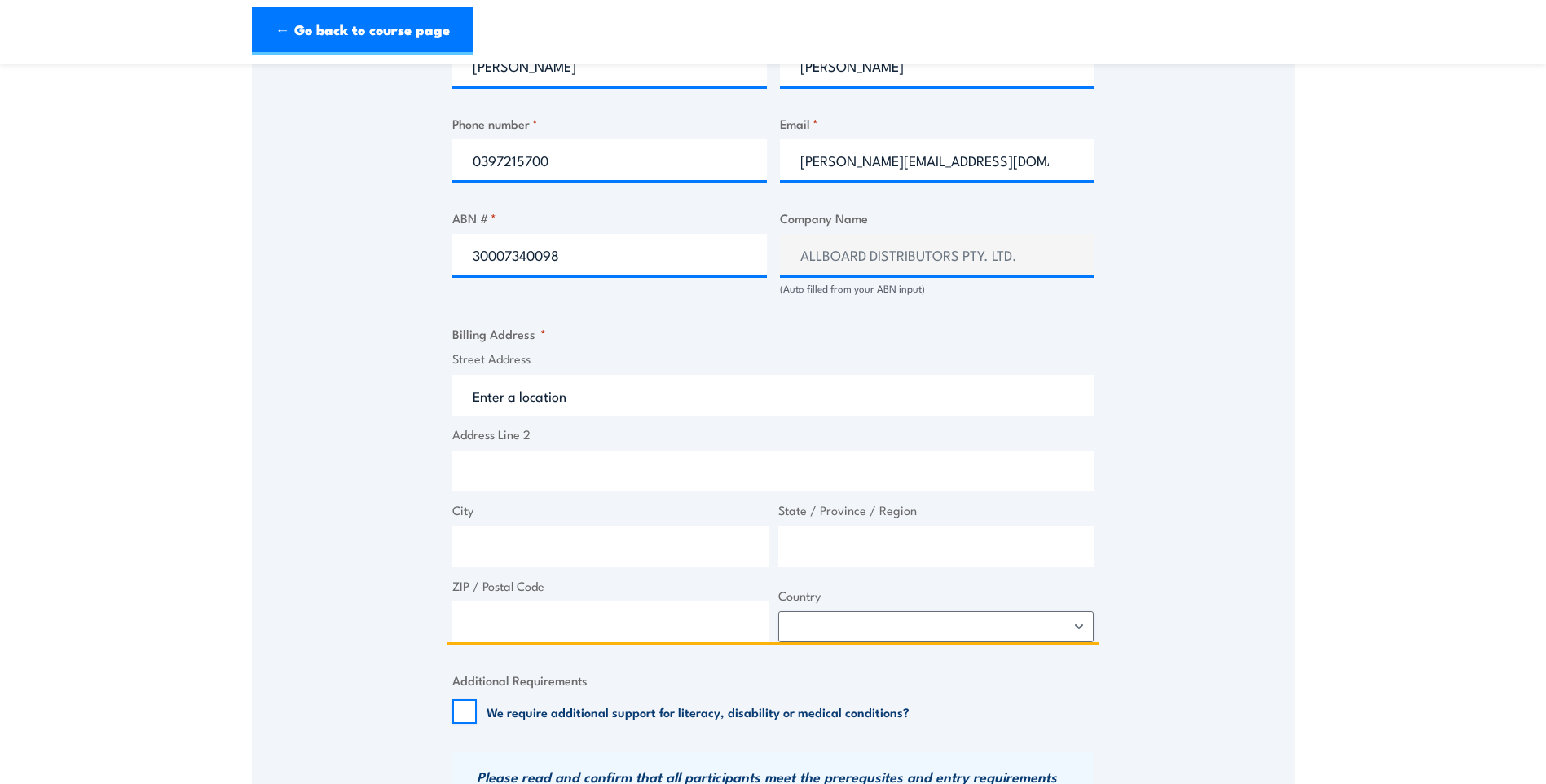
click at [532, 396] on input "Street Address" at bounding box center [773, 395] width 642 height 41
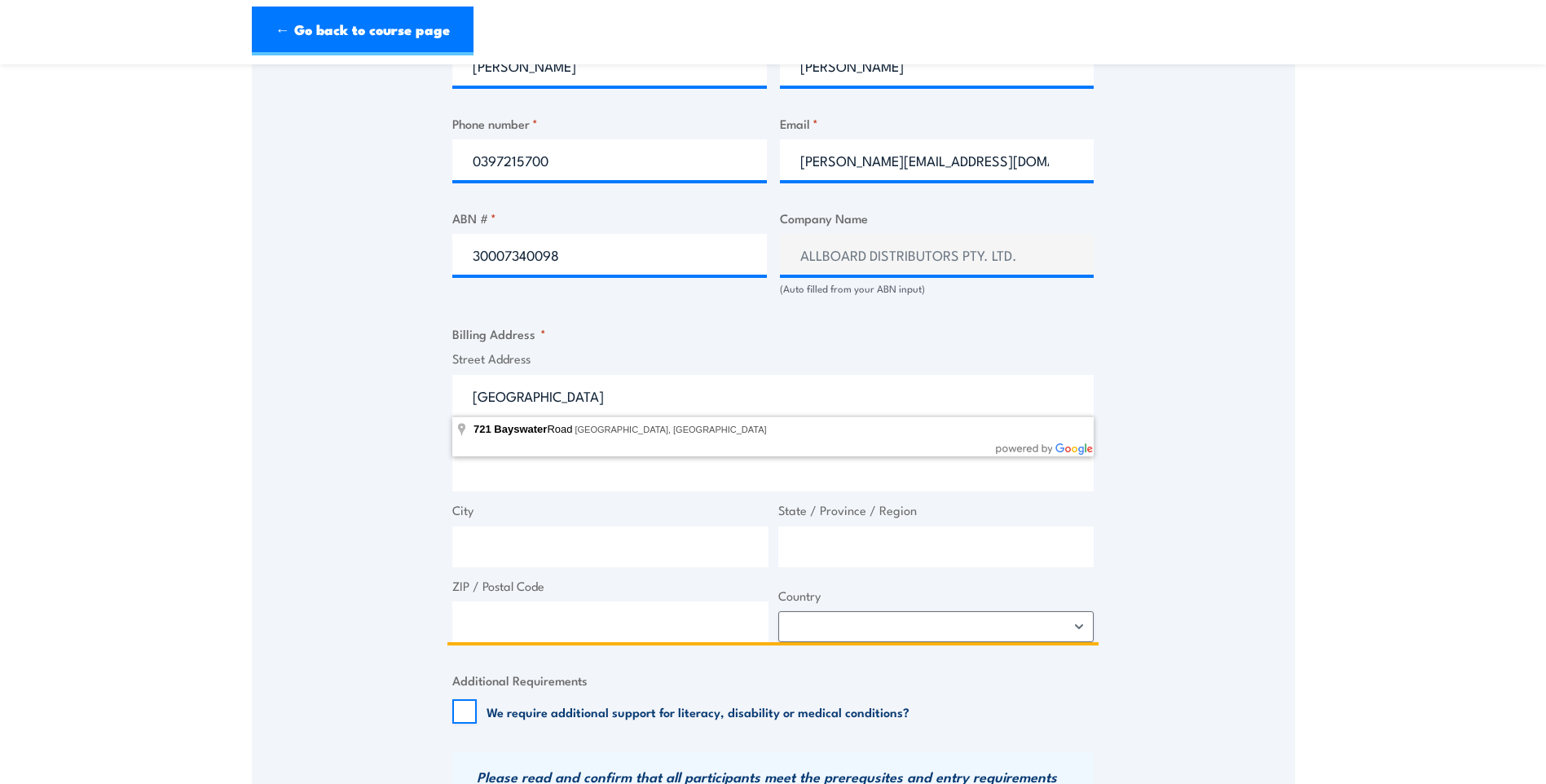
click at [540, 398] on input "PO Box 721 Bayswater" at bounding box center [773, 395] width 642 height 41
click at [699, 396] on input "PO Box 721, Bayswater" at bounding box center [773, 395] width 642 height 41
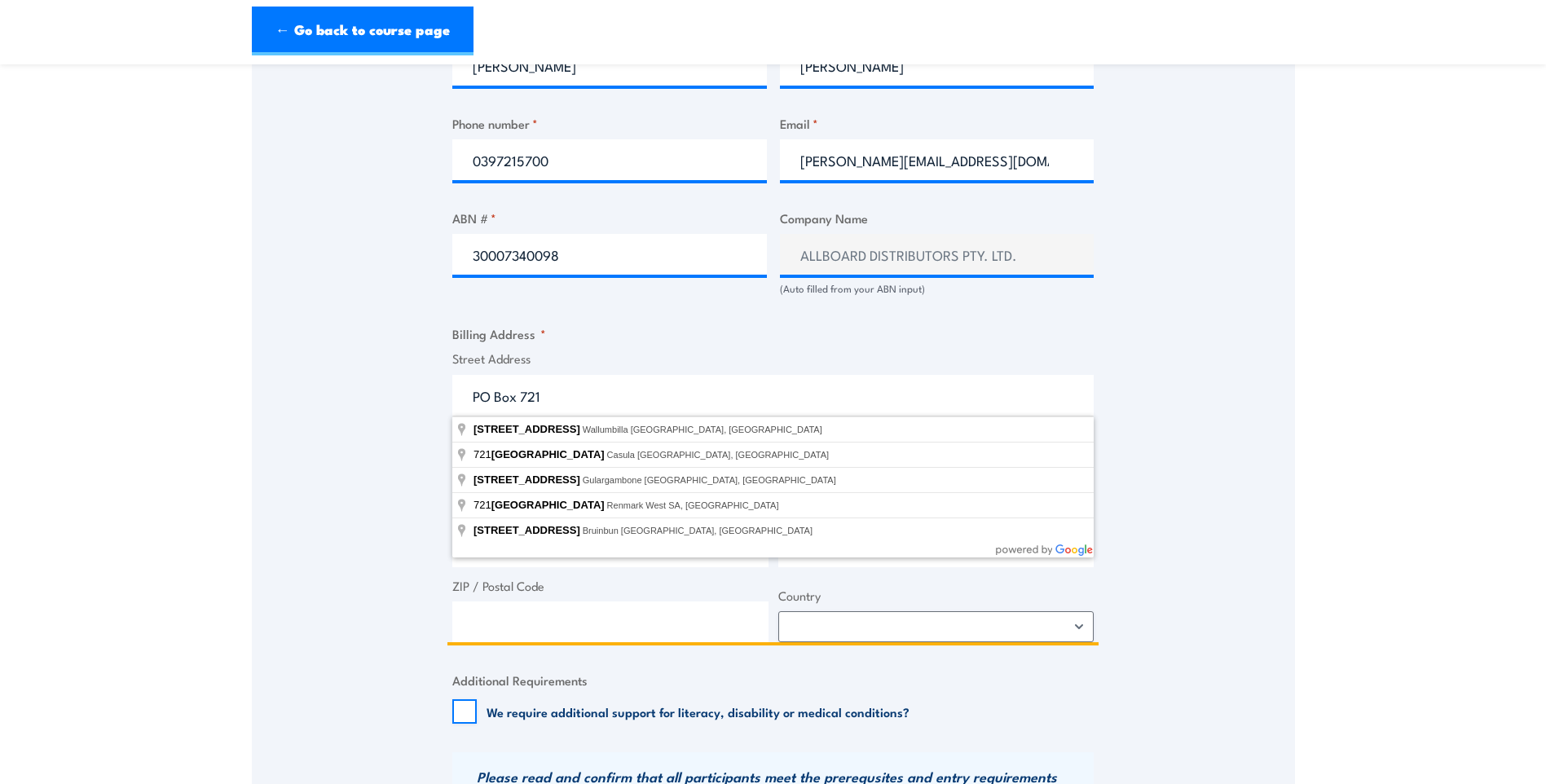
type input "PO Box 721"
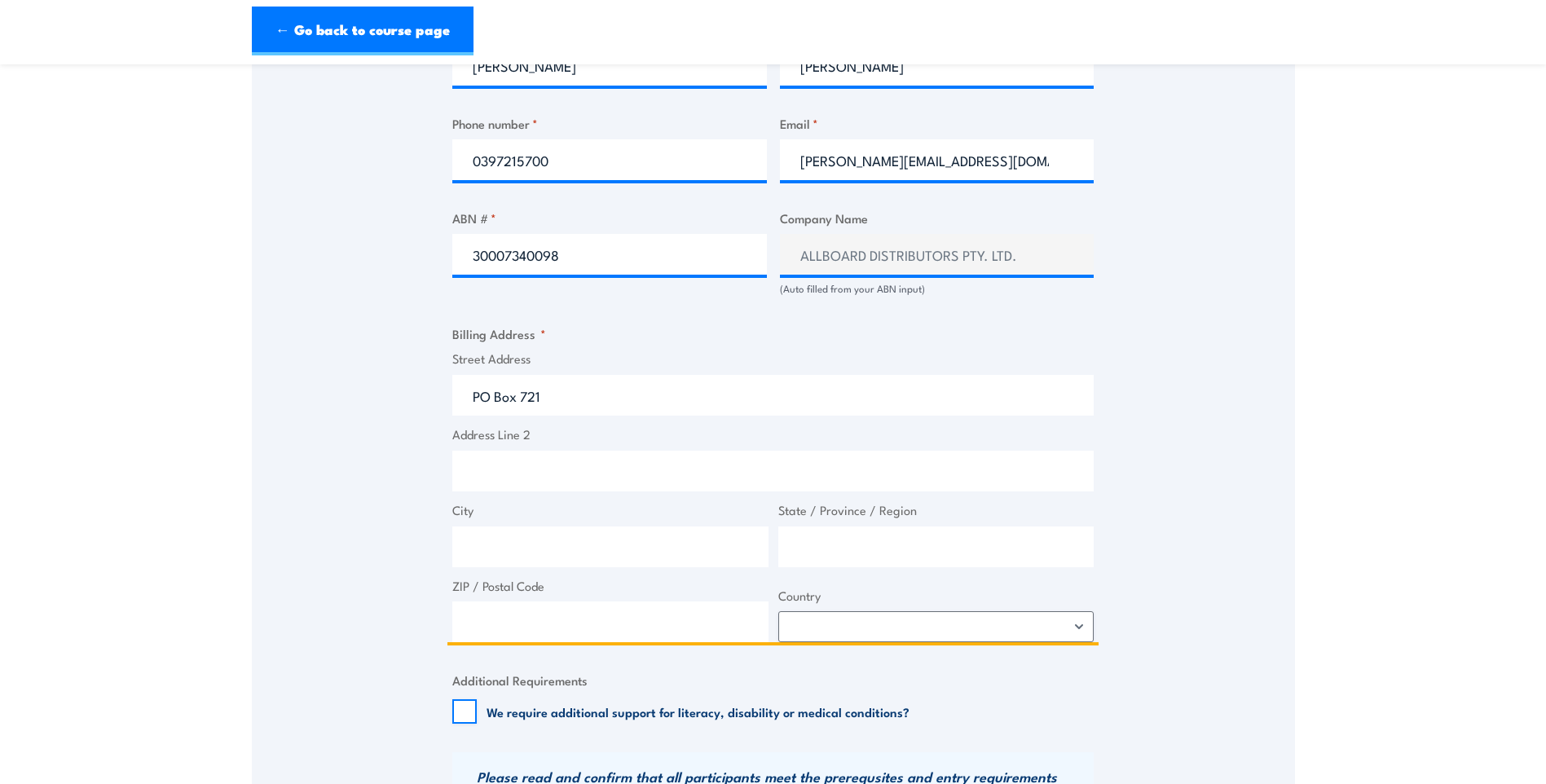
click at [531, 540] on input "City" at bounding box center [610, 547] width 317 height 41
type input "Bayswater"
type input "Victoria"
type input "3153"
select select "Australia"
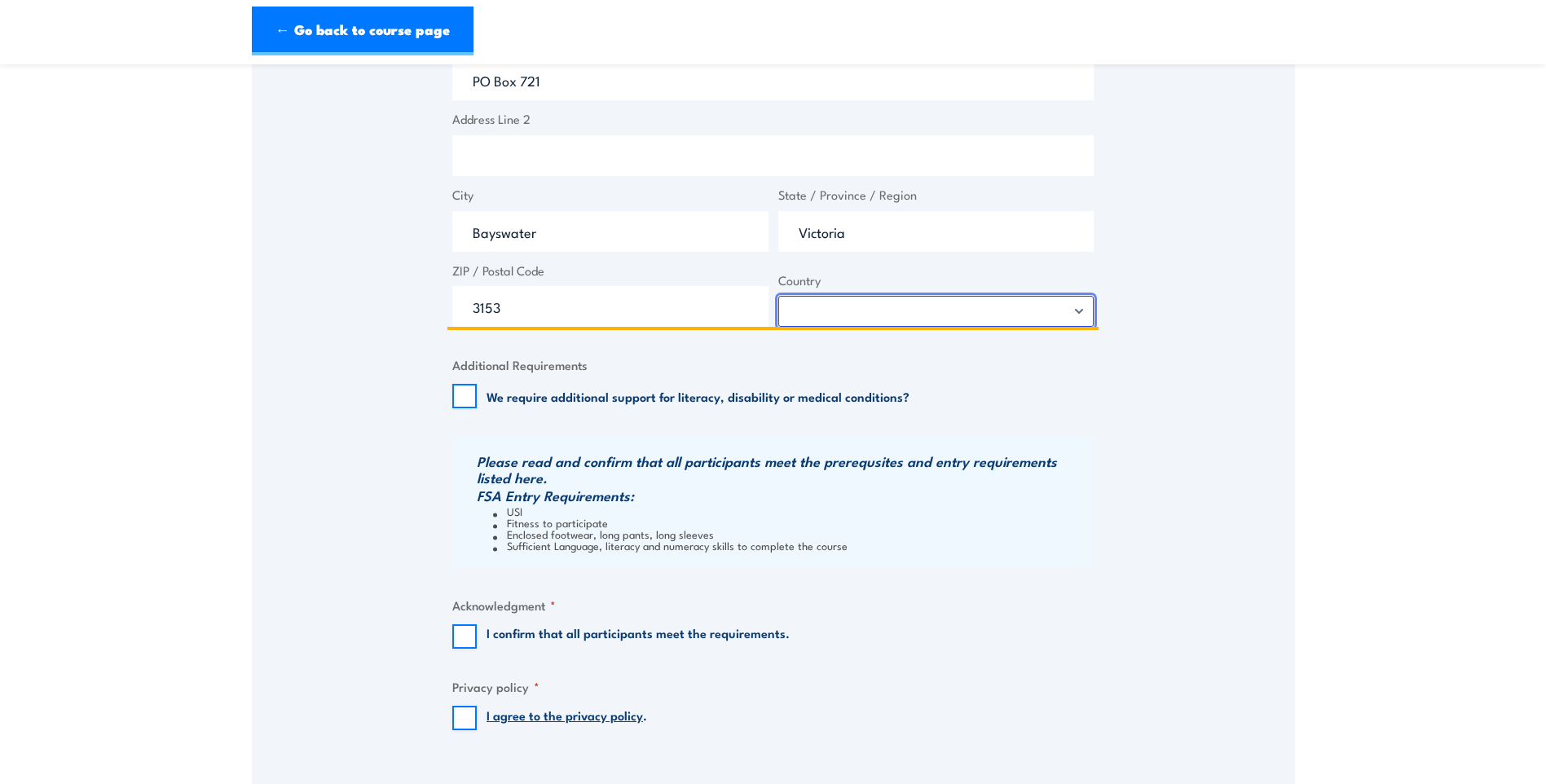
scroll to position [1222, 0]
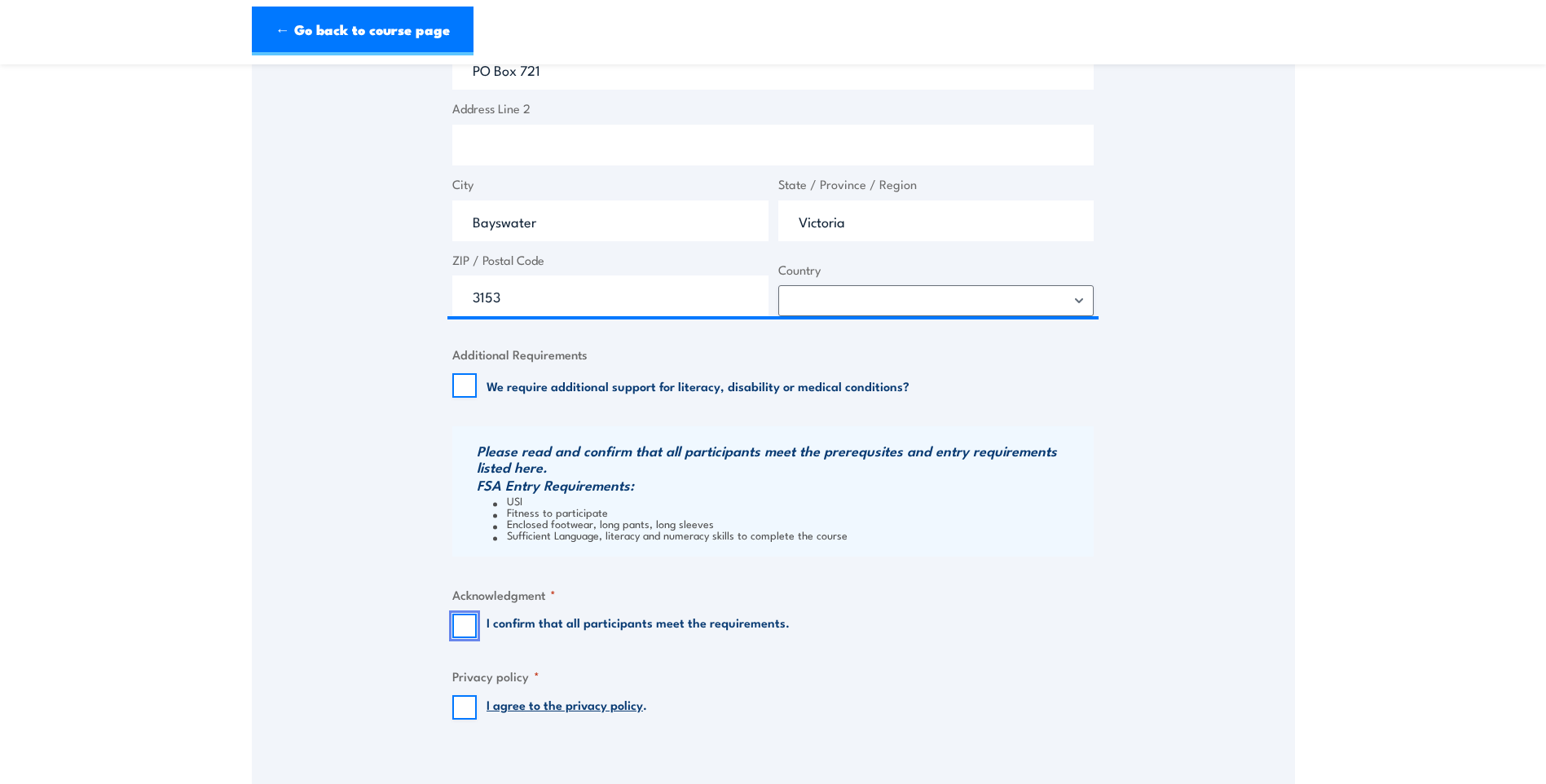
click at [462, 629] on input "I confirm that all participants meet the requirements." at bounding box center [464, 625] width 25 height 25
checkbox input "true"
click at [460, 712] on input "I agree to the privacy policy ." at bounding box center [464, 707] width 25 height 25
checkbox input "true"
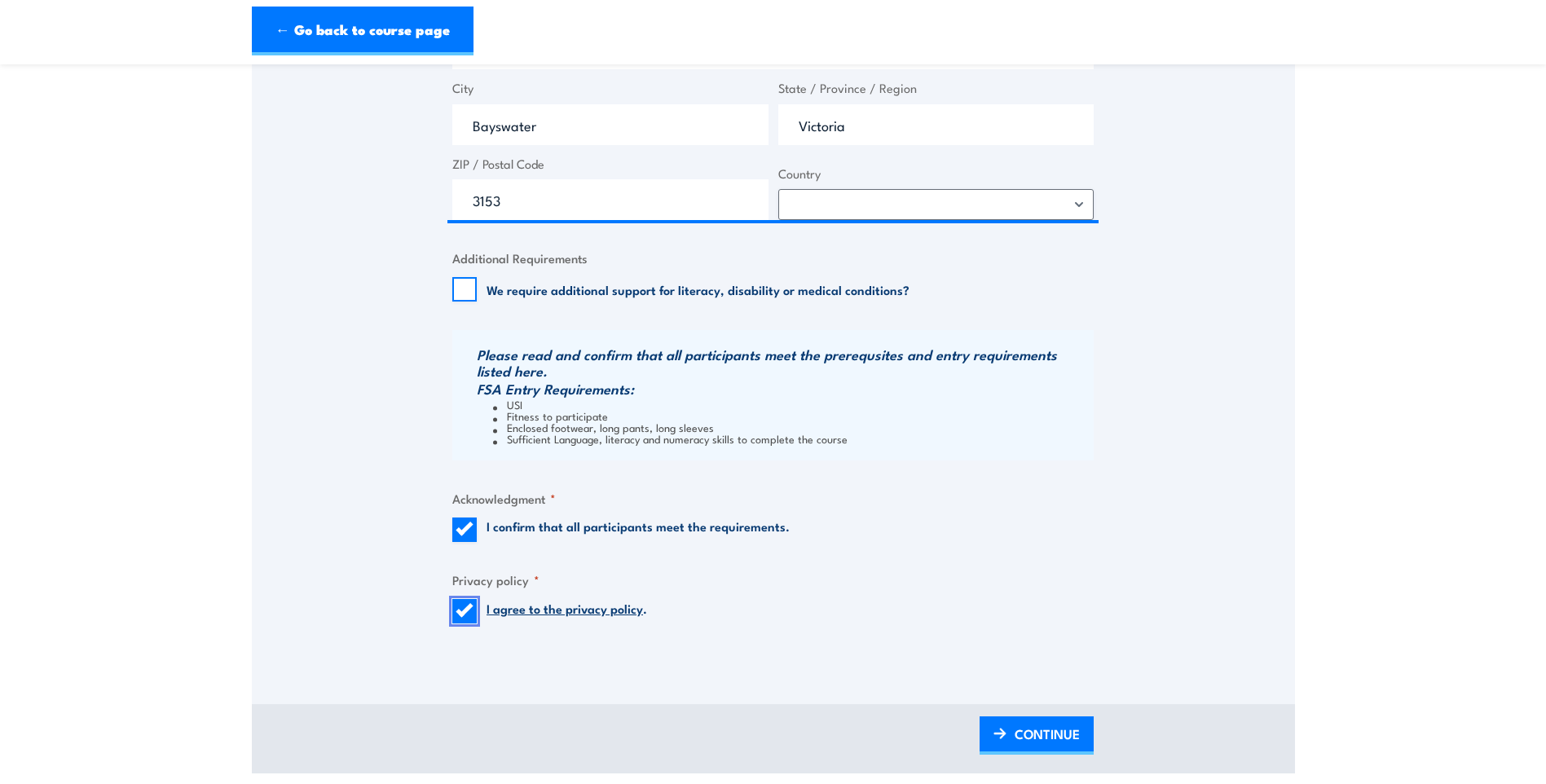
scroll to position [1466, 0]
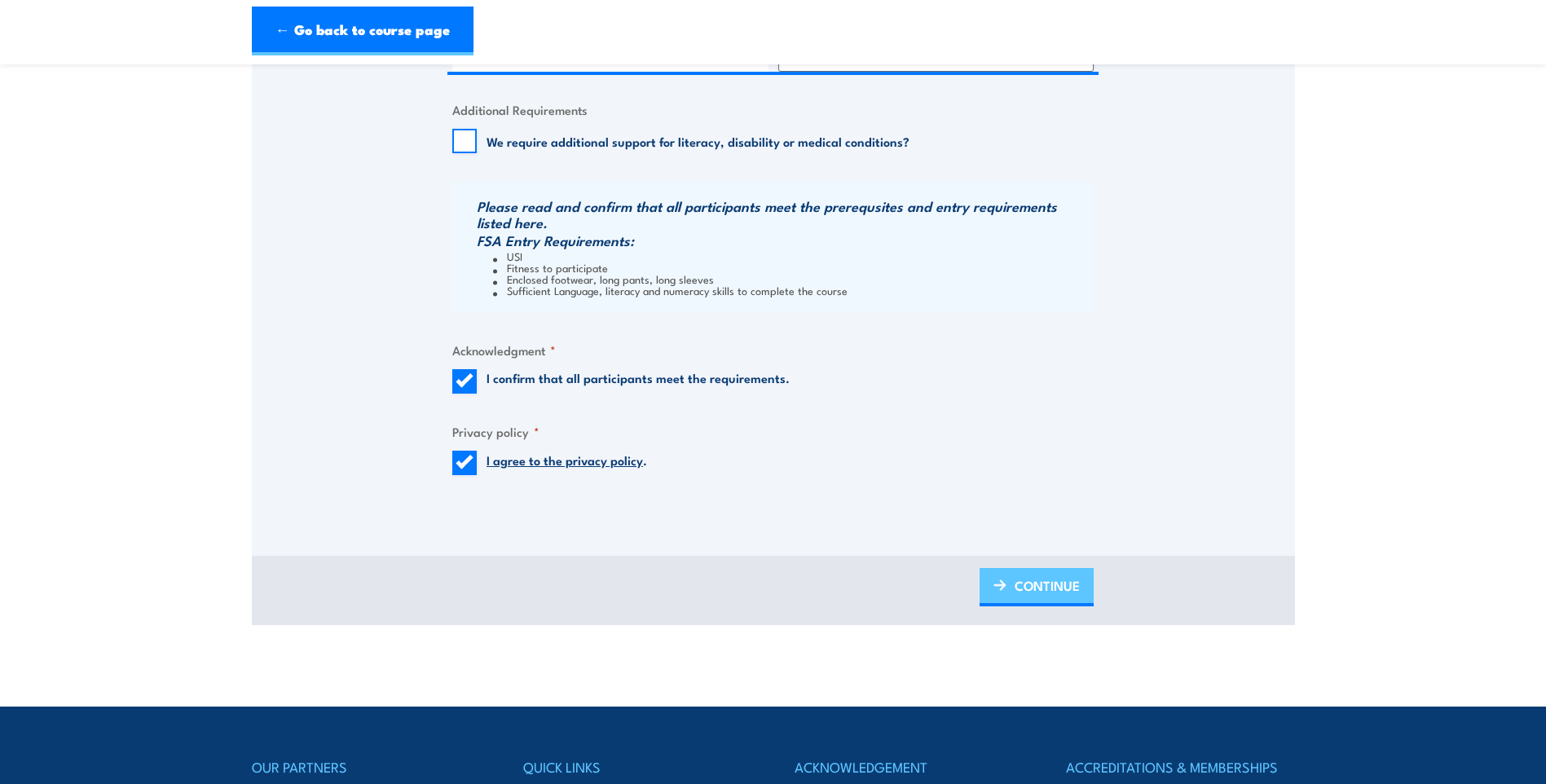
click at [1004, 589] on img at bounding box center [999, 584] width 13 height 11
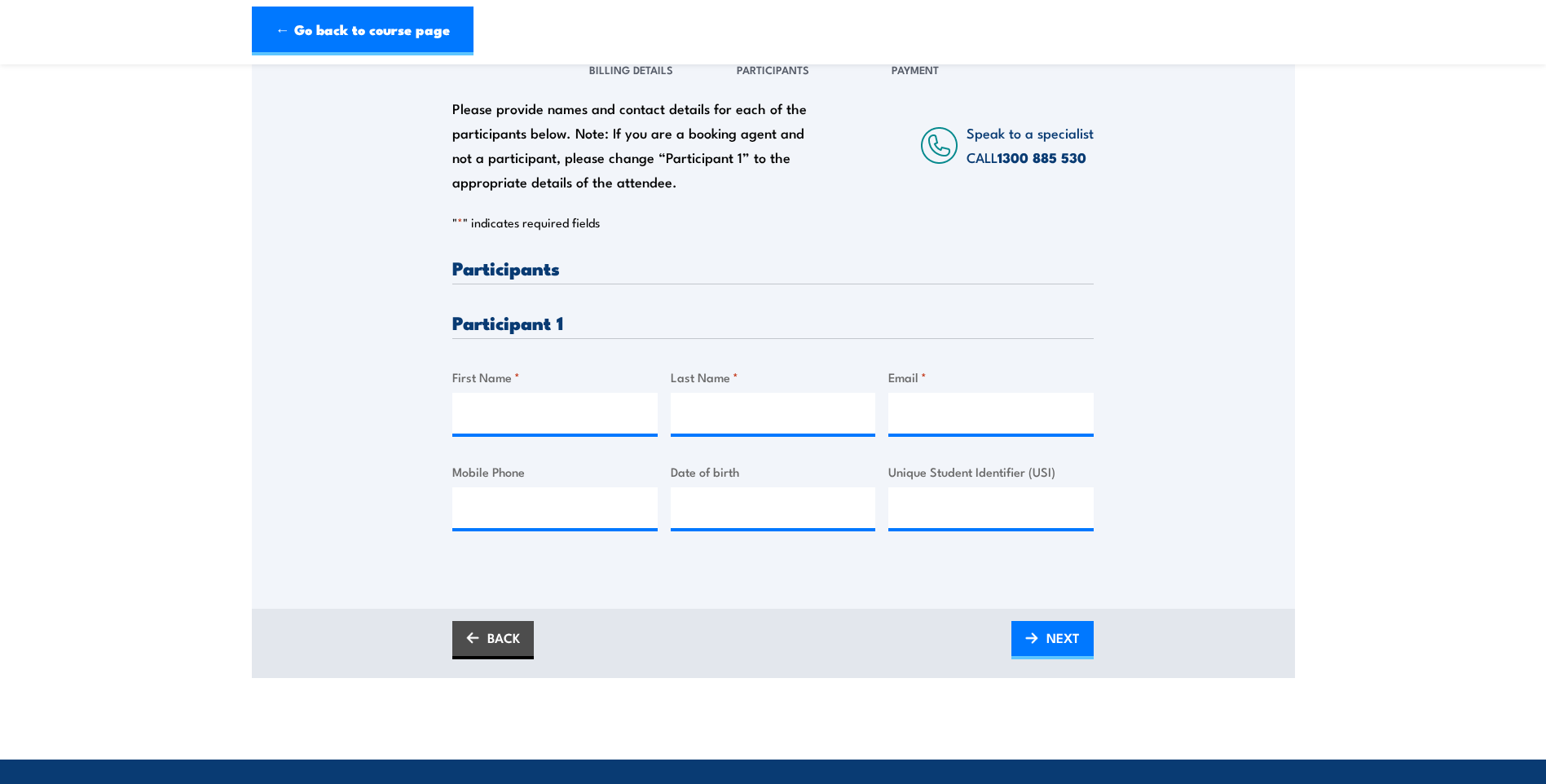
scroll to position [245, 0]
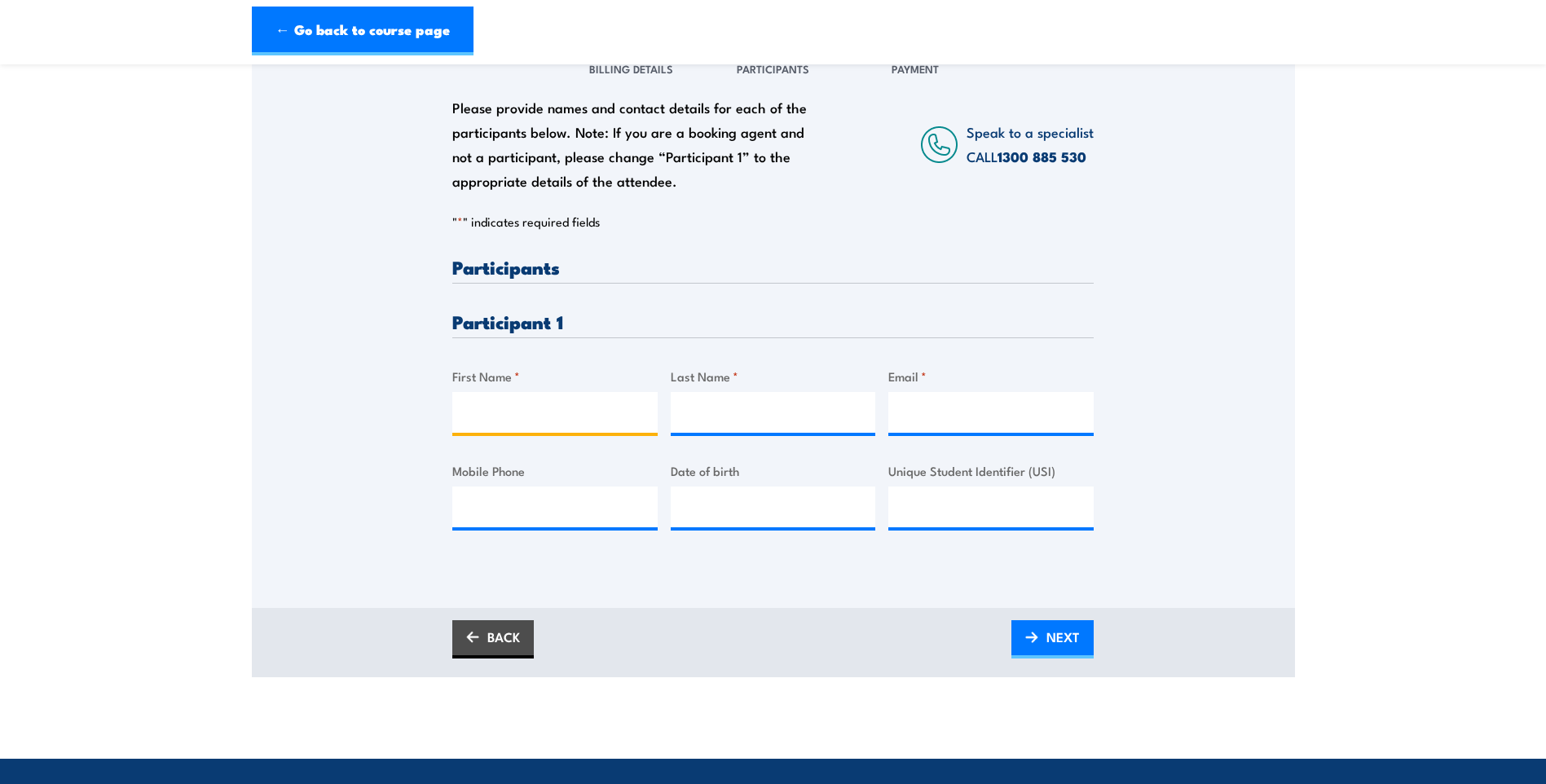
click at [535, 408] on input "First Name *" at bounding box center [555, 412] width 206 height 41
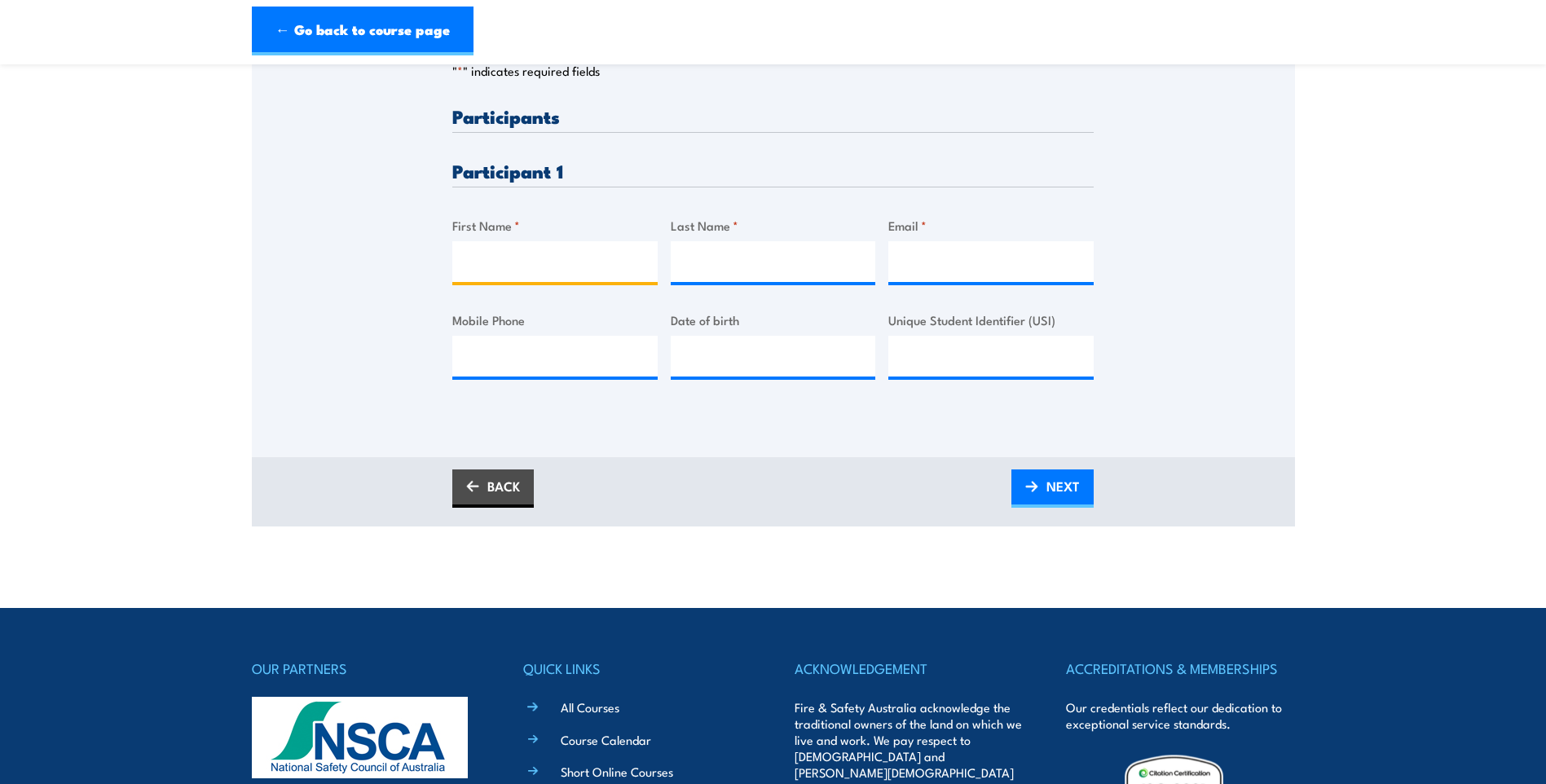
scroll to position [408, 0]
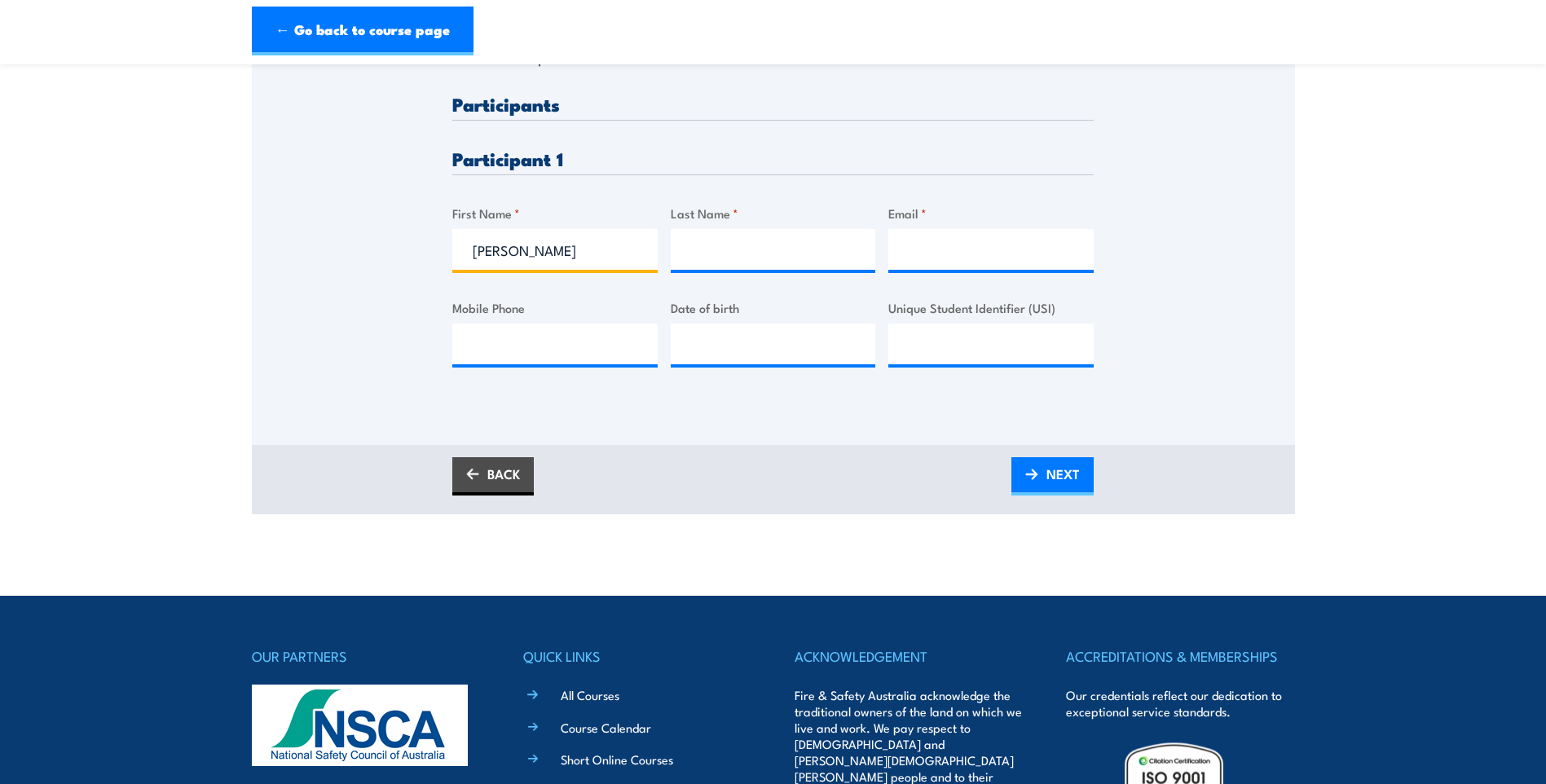
type input "Charles"
type input "Cauchi"
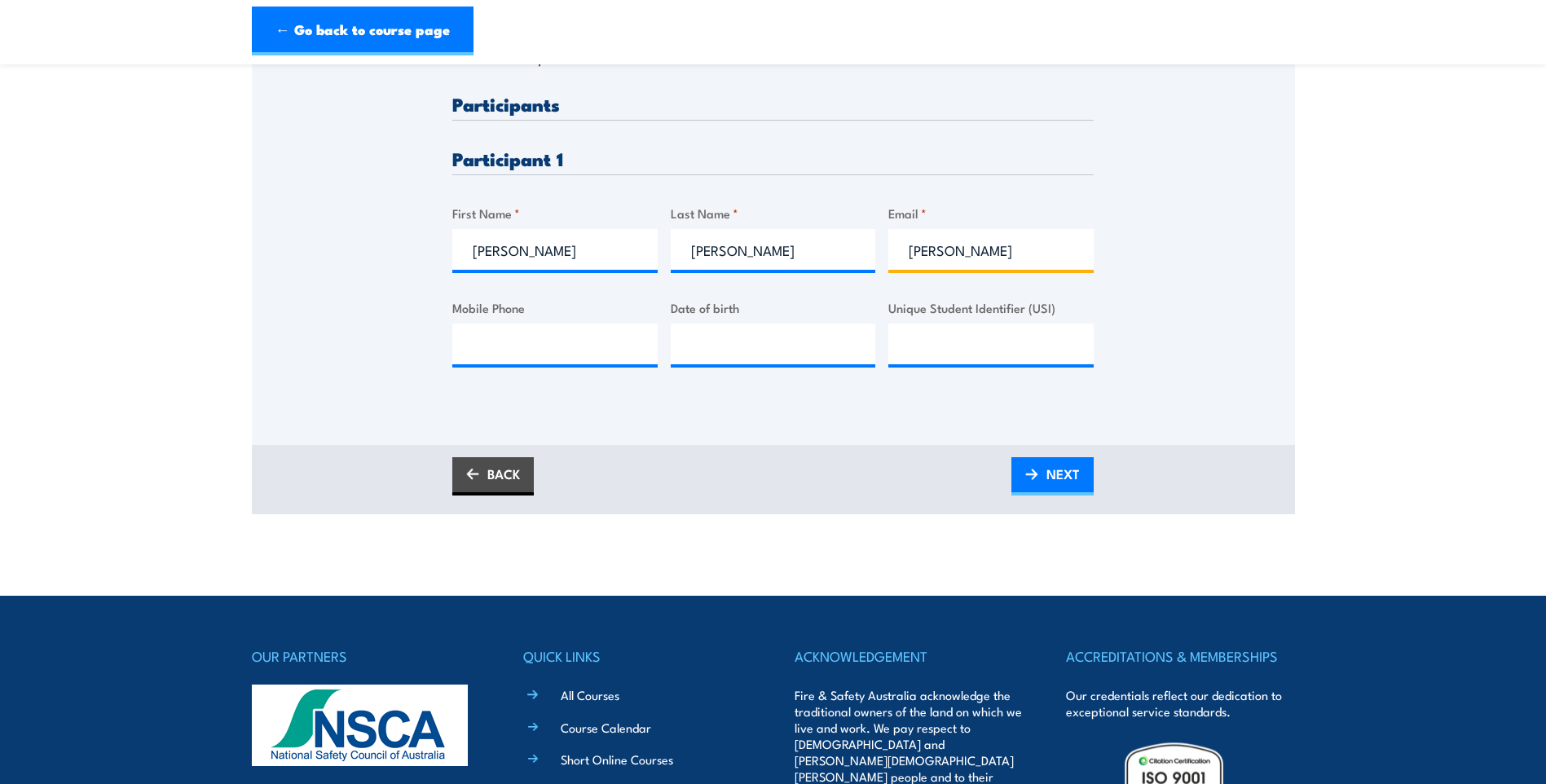
type input "charlie.cauchi@outlook.com"
drag, startPoint x: 1028, startPoint y: 255, endPoint x: 1037, endPoint y: 255, distance: 9.0
click at [1028, 255] on input "charlie.cauchi@outlook.com" at bounding box center [991, 249] width 206 height 41
click at [1049, 255] on input "charlie.cauchi@outlook.com" at bounding box center [991, 249] width 206 height 41
drag, startPoint x: 1054, startPoint y: 250, endPoint x: 1083, endPoint y: 246, distance: 29.3
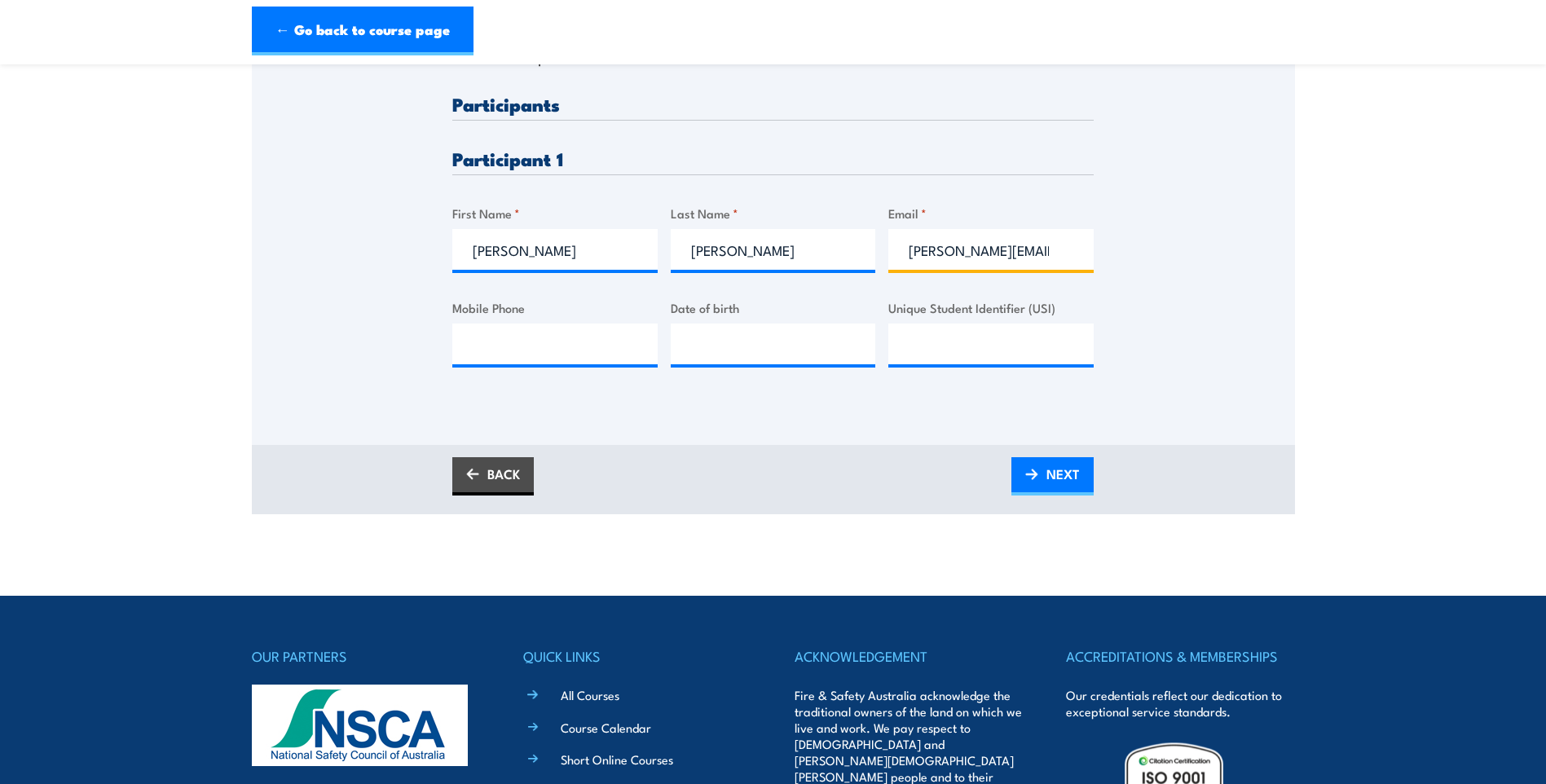
click at [1054, 250] on input "charlie.cauchi@outlook.com" at bounding box center [991, 249] width 206 height 41
click at [984, 243] on input "charlie.cauchi@outlook.com" at bounding box center [991, 249] width 206 height 41
click at [656, 439] on div "Please provide names and contact details for each of the participants below. No…" at bounding box center [773, 160] width 1043 height 570
drag, startPoint x: 1029, startPoint y: 251, endPoint x: 1019, endPoint y: 251, distance: 10.0
click at [1029, 251] on input "charlie.cauchi@outlook.com" at bounding box center [991, 249] width 206 height 41
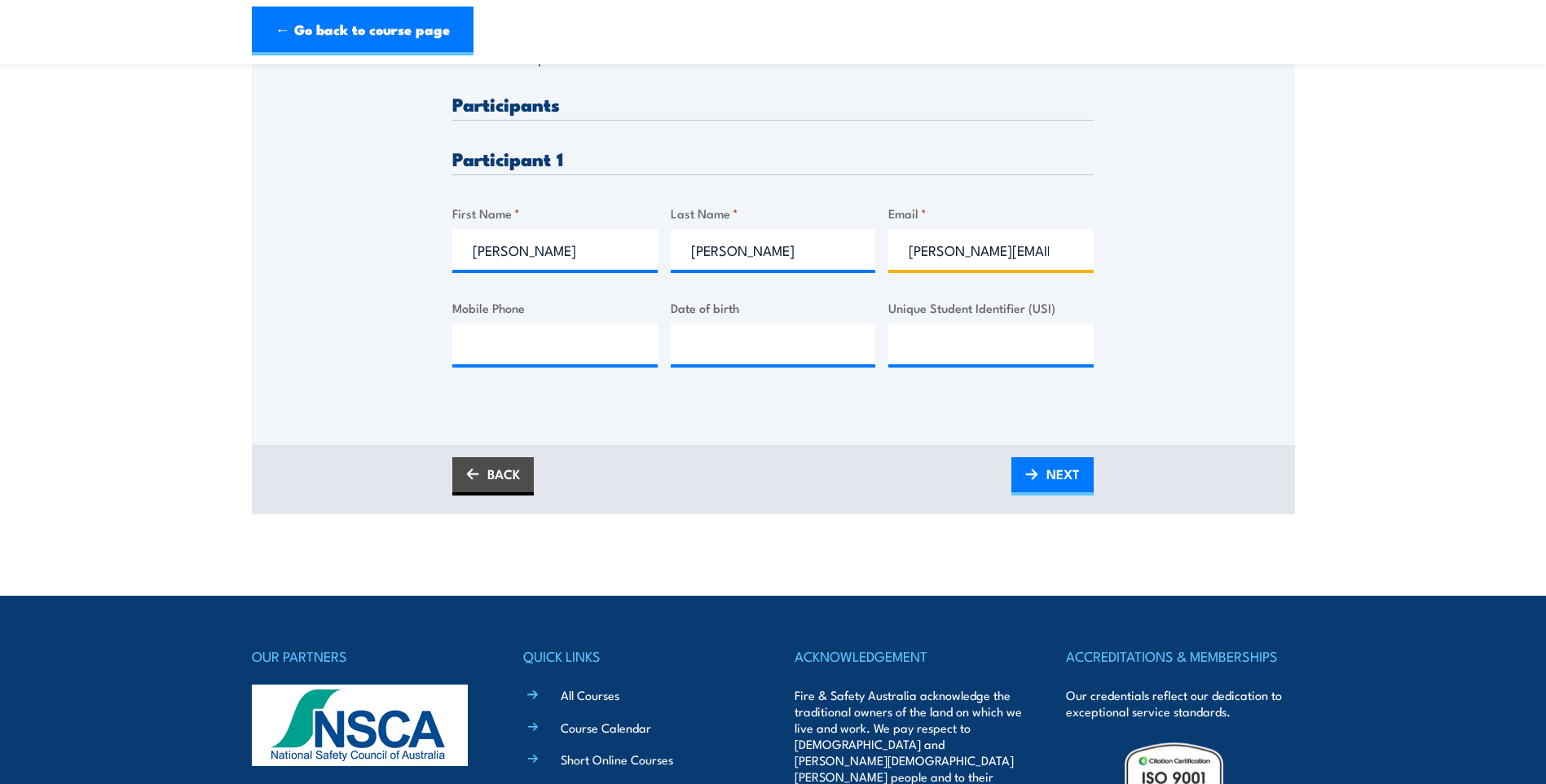
click at [1052, 247] on input "charlie.cauchi@outlook.com" at bounding box center [991, 249] width 206 height 41
drag, startPoint x: 914, startPoint y: 254, endPoint x: 1046, endPoint y: 258, distance: 132.1
click at [1046, 258] on input "charlie.cauchi@outlook.com" at bounding box center [991, 249] width 206 height 41
click at [578, 342] on input "Mobile Phone" at bounding box center [555, 344] width 206 height 41
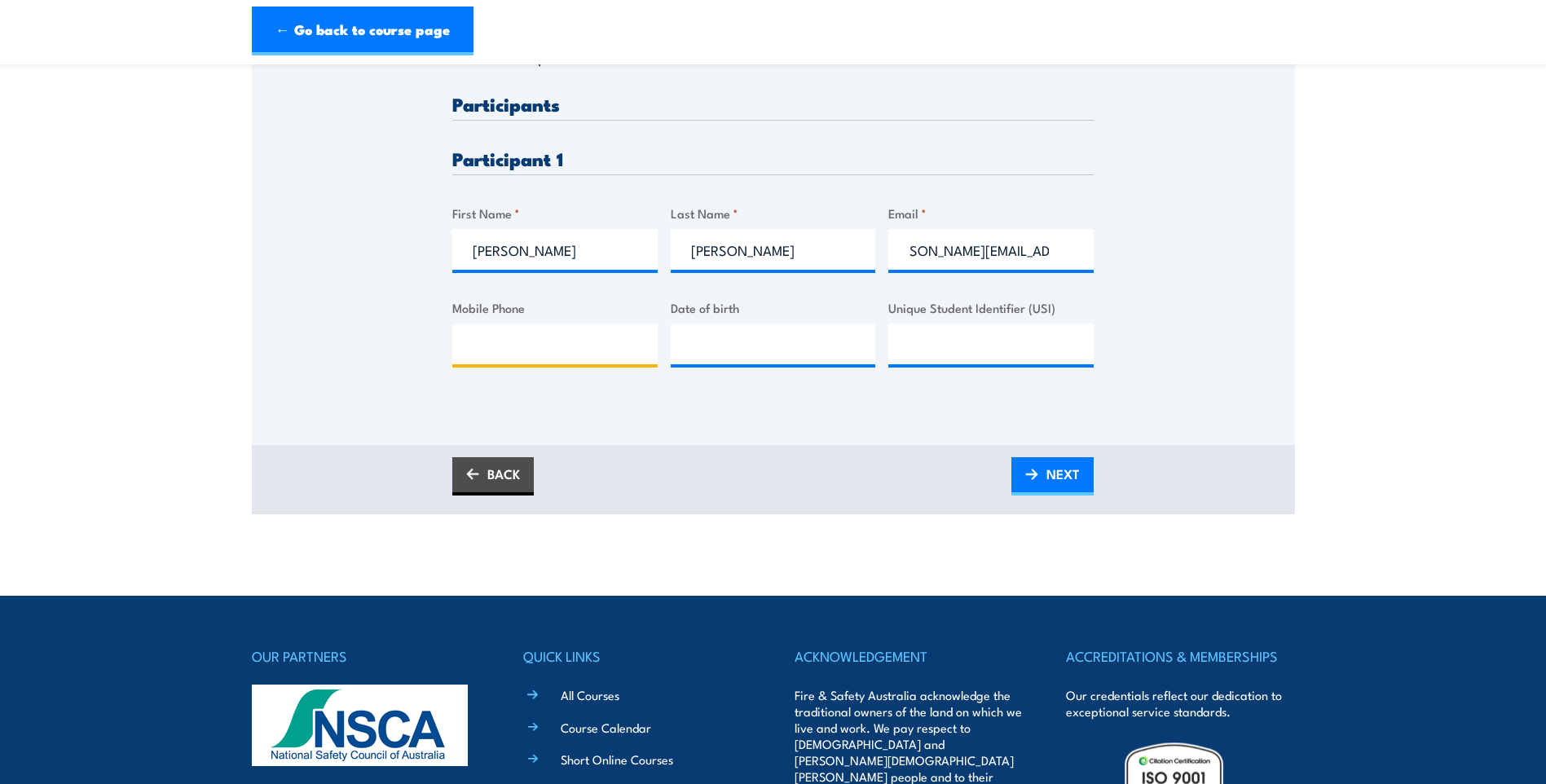
scroll to position [0, 0]
type input "0417170081"
click at [754, 345] on input "__/__/____" at bounding box center [773, 344] width 206 height 41
type input "27/08/1968"
click at [960, 347] on input "Unique Student Identifier (USI)" at bounding box center [991, 344] width 206 height 41
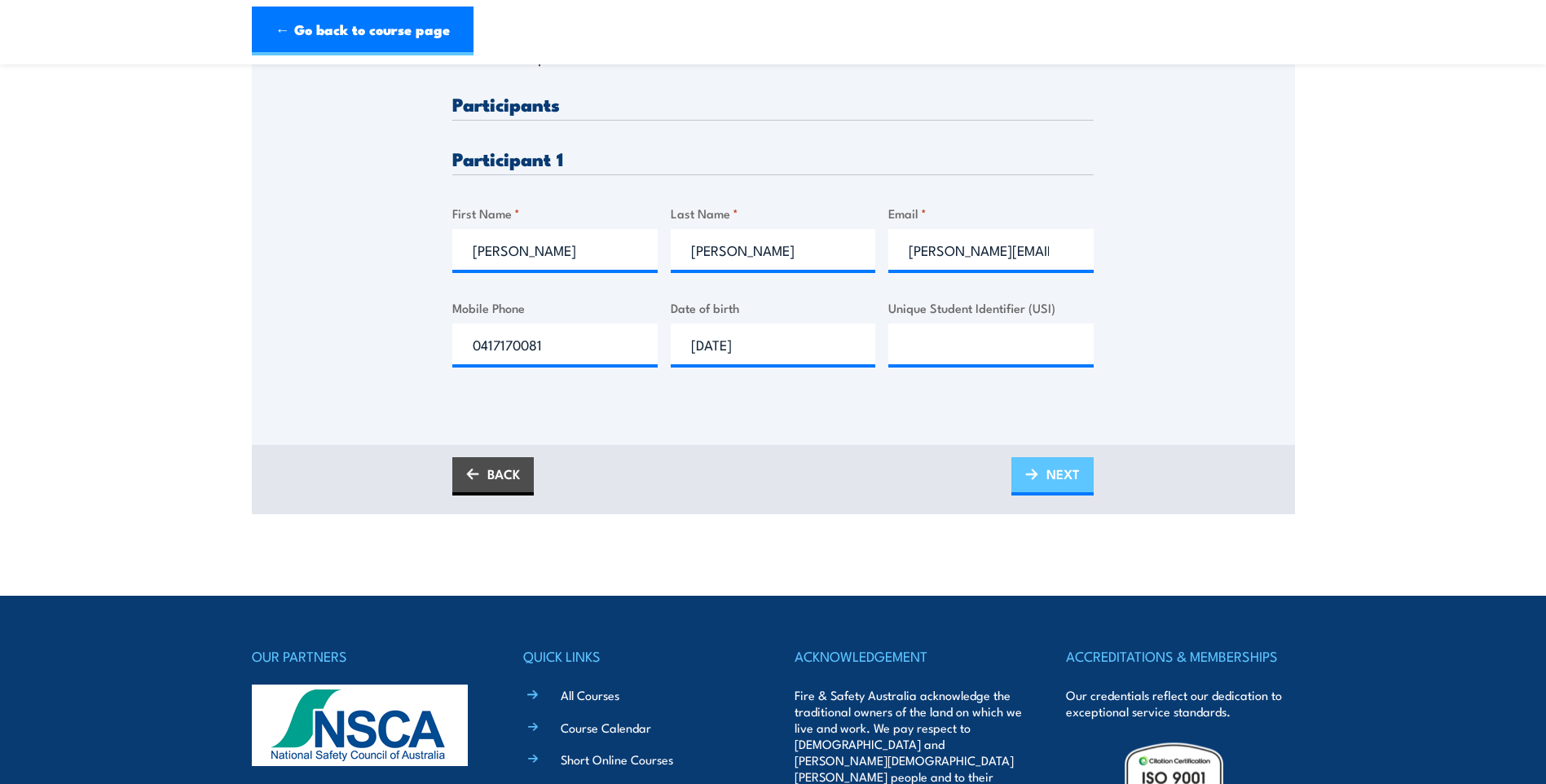
click at [1059, 477] on span "NEXT" at bounding box center [1063, 473] width 33 height 44
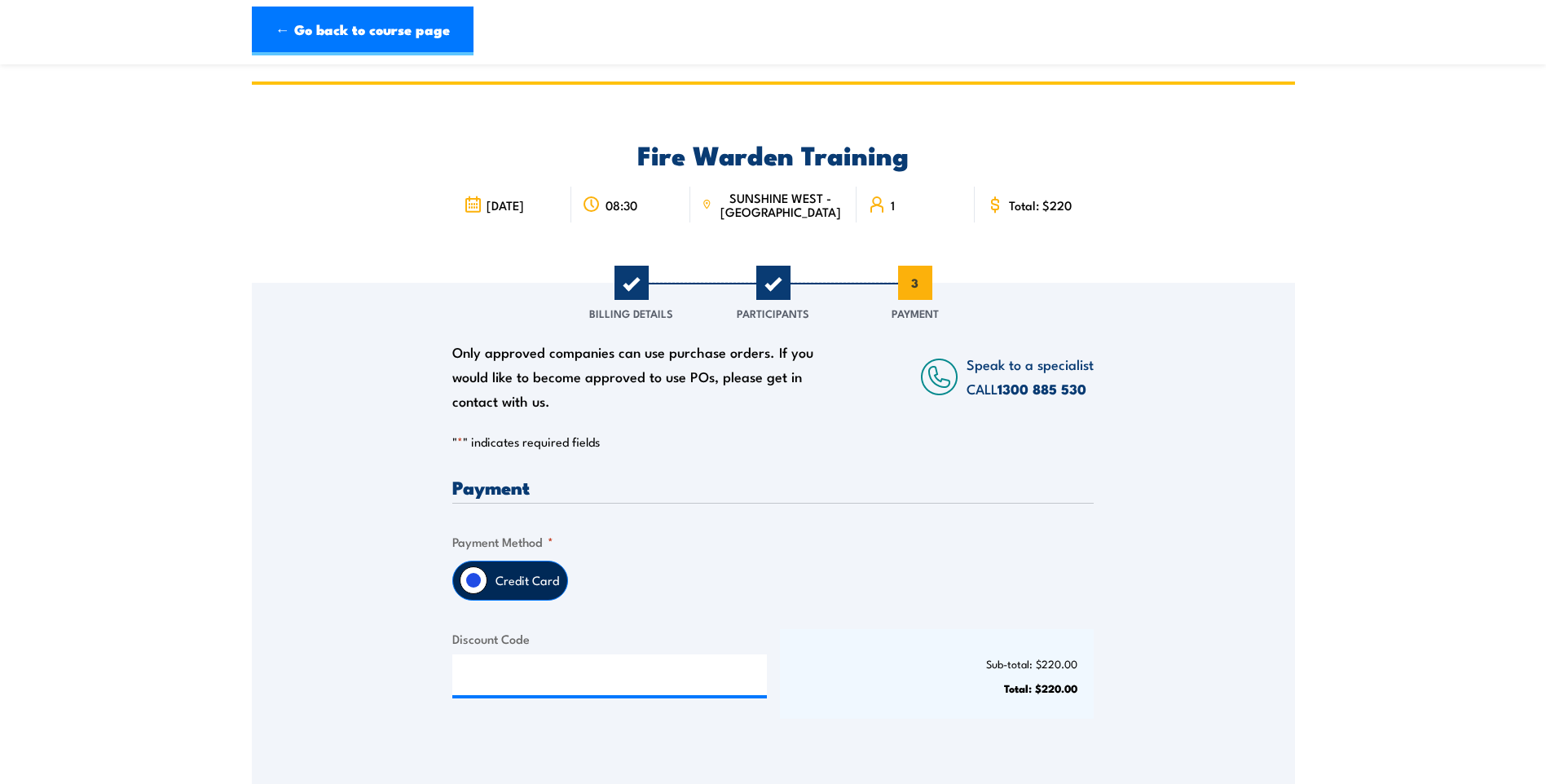
scroll to position [163, 0]
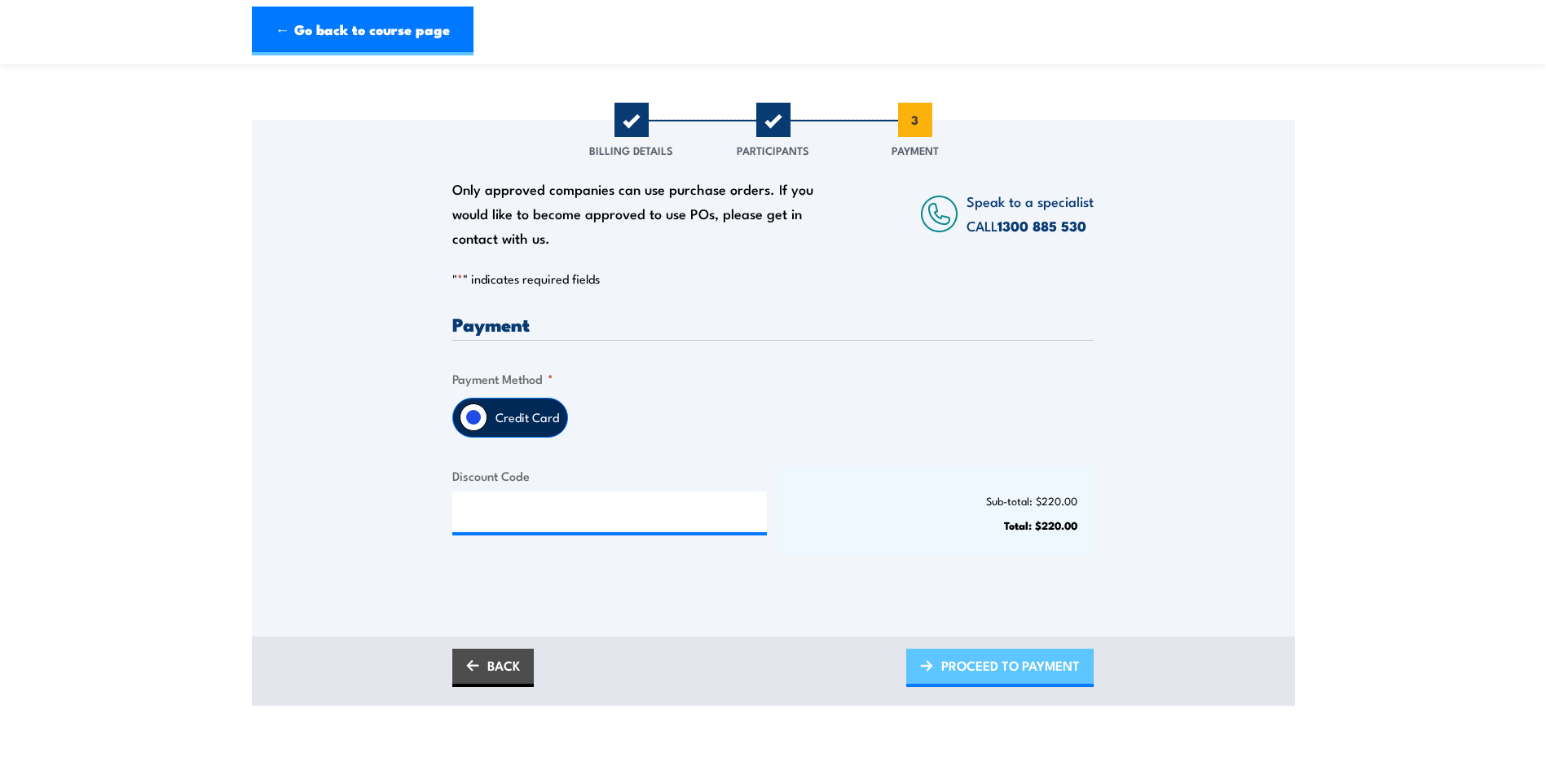
click at [948, 659] on span "PROCEED TO PAYMENT" at bounding box center [1010, 665] width 138 height 44
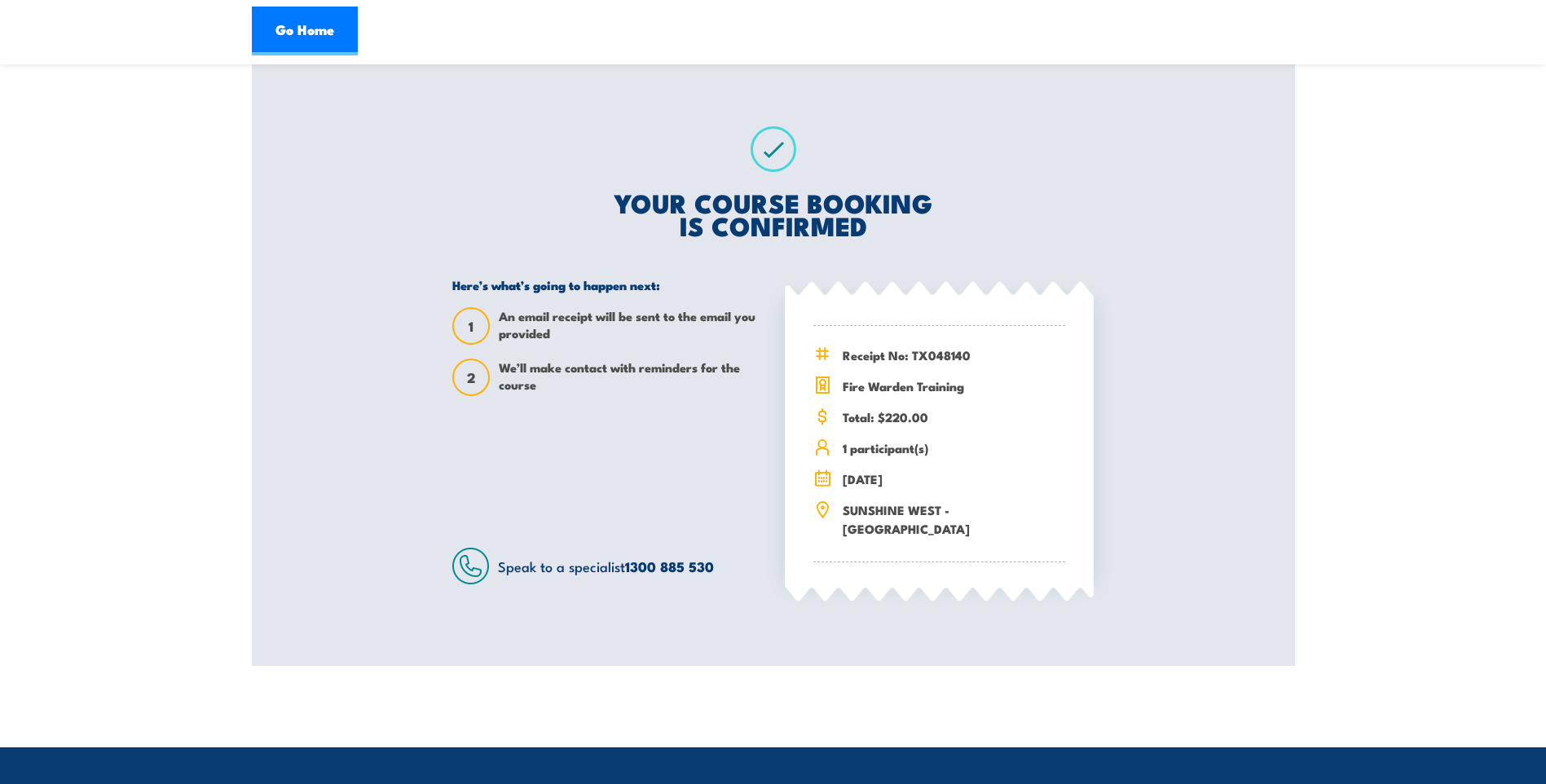
scroll to position [245, 0]
